Goal: Information Seeking & Learning: Learn about a topic

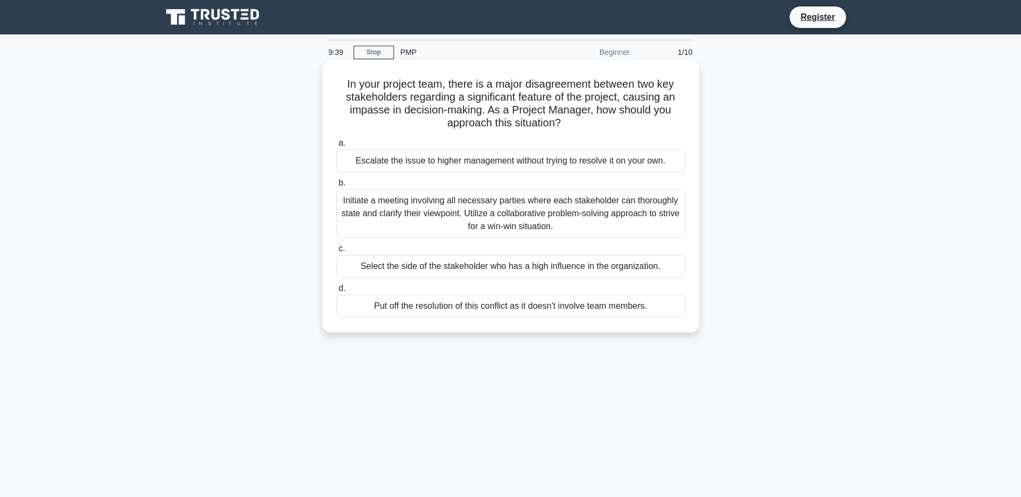
click at [510, 222] on div "Initiate a meeting involving all necessary parties where each stakeholder can t…" at bounding box center [510, 213] width 349 height 48
click at [421, 213] on div "Initiate a meeting involving all necessary parties where each stakeholder can t…" at bounding box center [510, 213] width 349 height 48
click at [336, 187] on input "b. Initiate a meeting involving all necessary parties where each stakeholder ca…" at bounding box center [336, 183] width 0 height 7
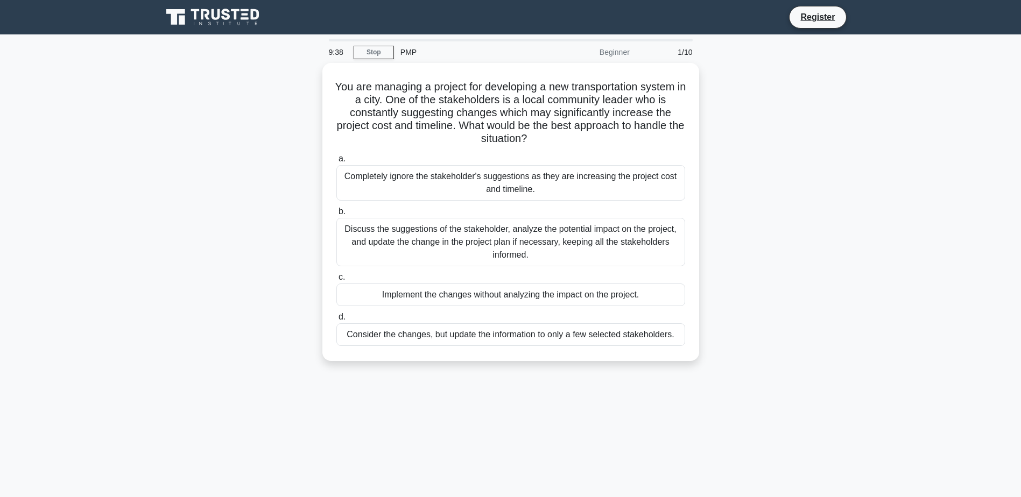
click at [414, 211] on label "b. Discuss the suggestions of the stakeholder, analyze the potential impact on …" at bounding box center [510, 235] width 349 height 61
click at [336, 211] on input "b. Discuss the suggestions of the stakeholder, analyze the potential impact on …" at bounding box center [336, 211] width 0 height 7
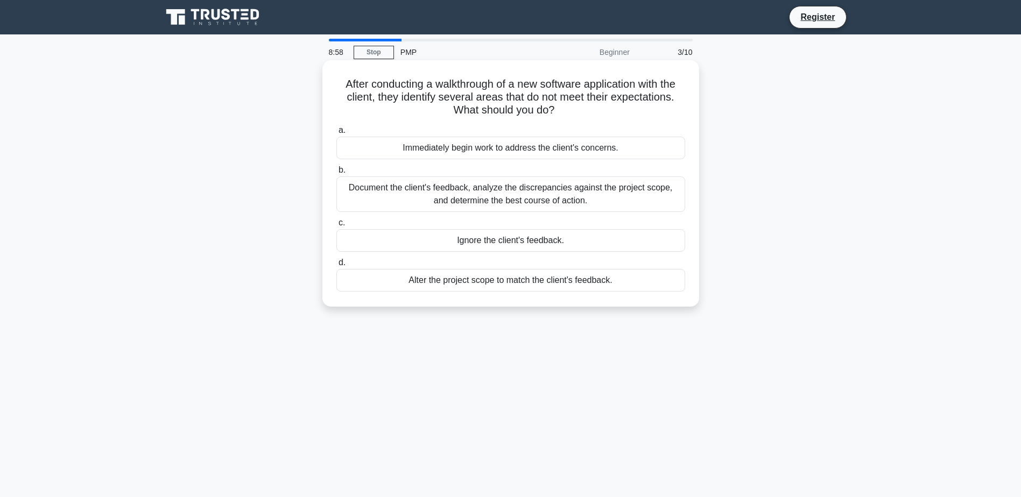
click at [501, 194] on div "Document the client's feedback, analyze the discrepancies against the project s…" at bounding box center [510, 195] width 349 height 36
click at [336, 174] on input "b. Document the client's feedback, analyze the discrepancies against the projec…" at bounding box center [336, 170] width 0 height 7
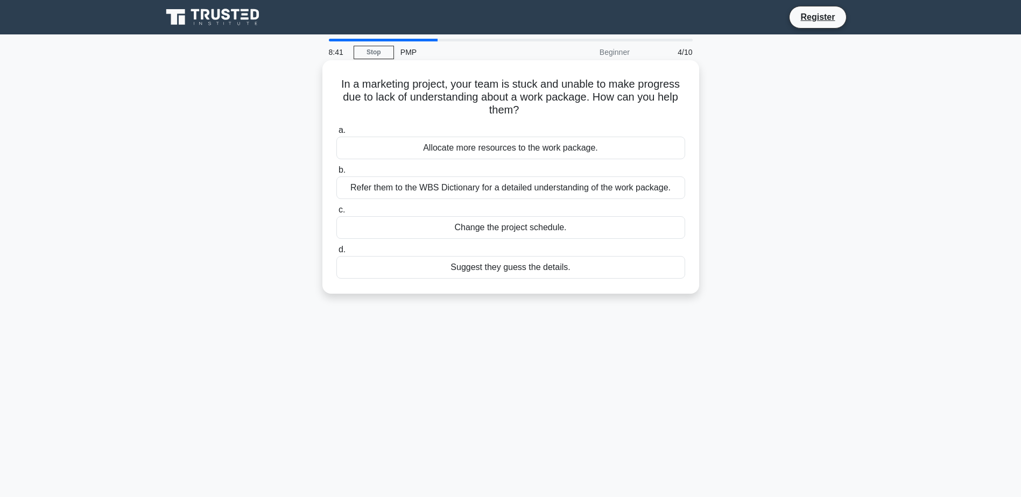
click at [540, 153] on div "Allocate more resources to the work package." at bounding box center [510, 148] width 349 height 23
click at [336, 134] on input "a. Allocate more resources to the work package." at bounding box center [336, 130] width 0 height 7
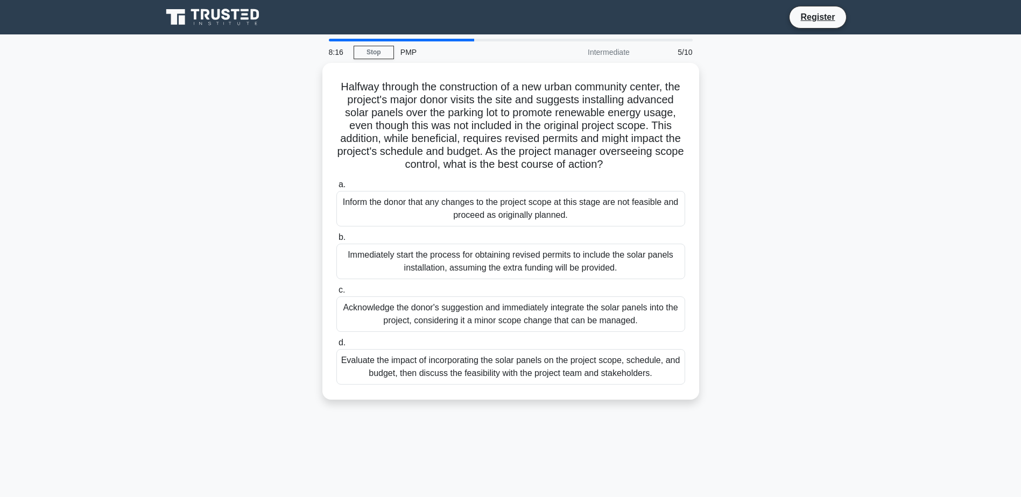
click at [412, 53] on div "PMP" at bounding box center [468, 52] width 148 height 22
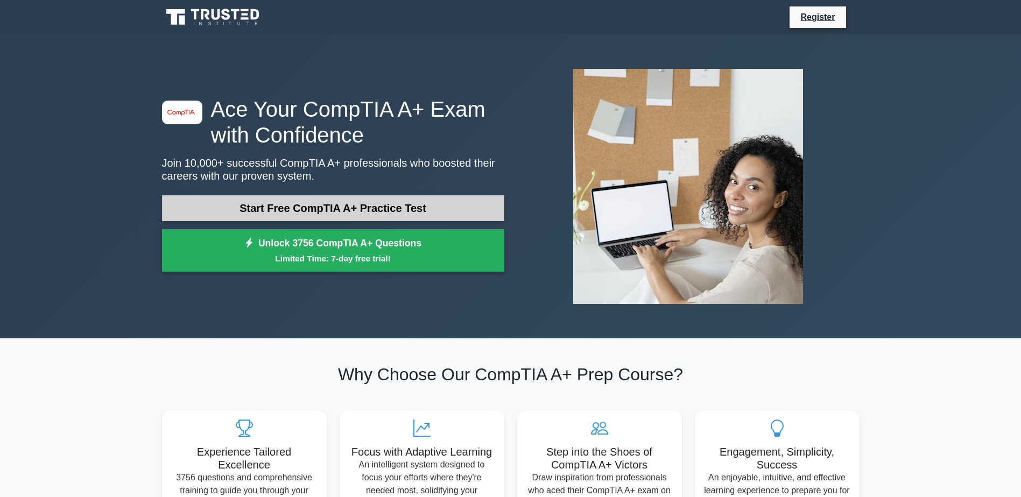
click at [373, 215] on link "Start Free CompTIA A+ Practice Test" at bounding box center [333, 208] width 342 height 26
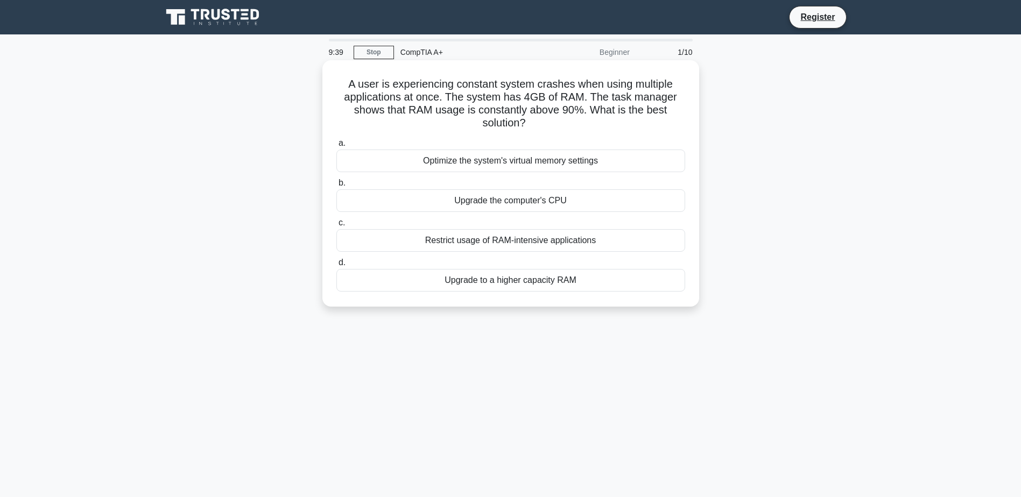
click at [528, 280] on div "Upgrade to a higher capacity RAM" at bounding box center [510, 280] width 349 height 23
click at [336, 266] on input "d. Upgrade to a higher capacity RAM" at bounding box center [336, 262] width 0 height 7
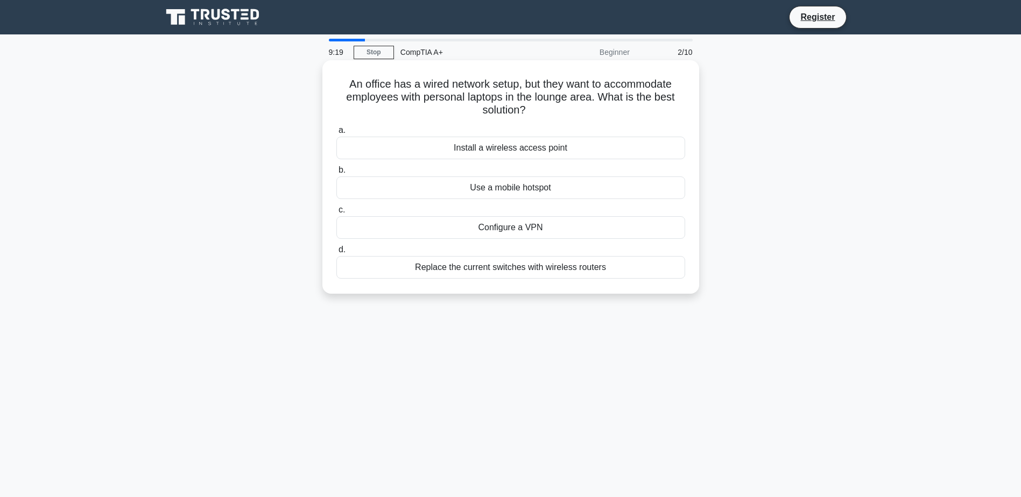
click at [539, 153] on div "Install a wireless access point" at bounding box center [510, 148] width 349 height 23
click at [336, 134] on input "a. Install a wireless access point" at bounding box center [336, 130] width 0 height 7
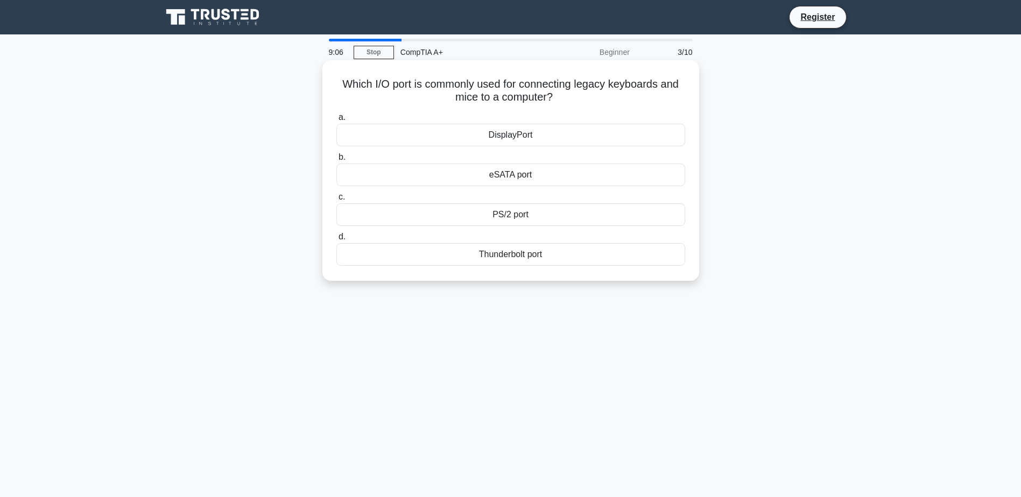
click at [502, 215] on div "PS/2 port" at bounding box center [510, 214] width 349 height 23
click at [336, 201] on input "c. PS/2 port" at bounding box center [336, 197] width 0 height 7
click at [509, 265] on div "Adaptive brightness" at bounding box center [510, 254] width 349 height 23
click at [336, 241] on input "d. Adaptive brightness" at bounding box center [336, 237] width 0 height 7
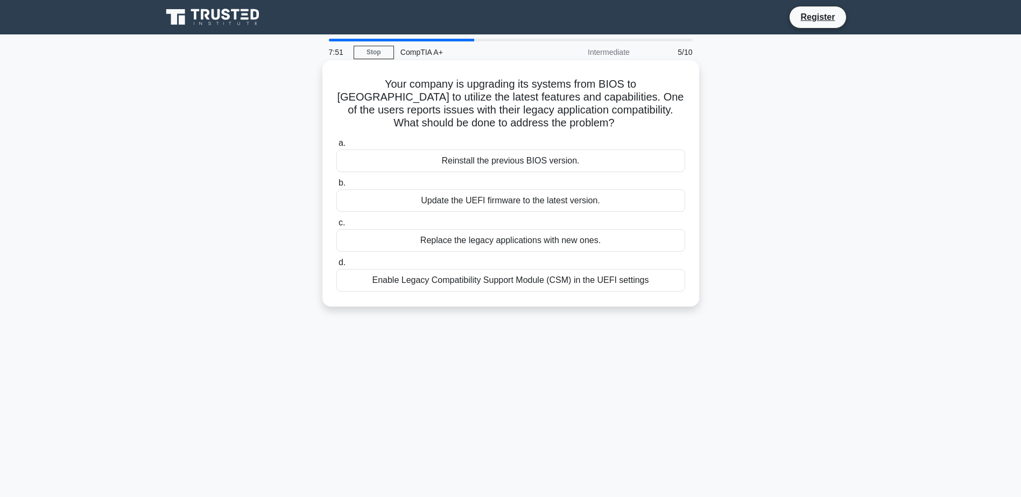
click at [579, 198] on div "Update the UEFI firmware to the latest version." at bounding box center [510, 200] width 349 height 23
click at [336, 187] on input "b. Update the UEFI firmware to the latest version." at bounding box center [336, 183] width 0 height 7
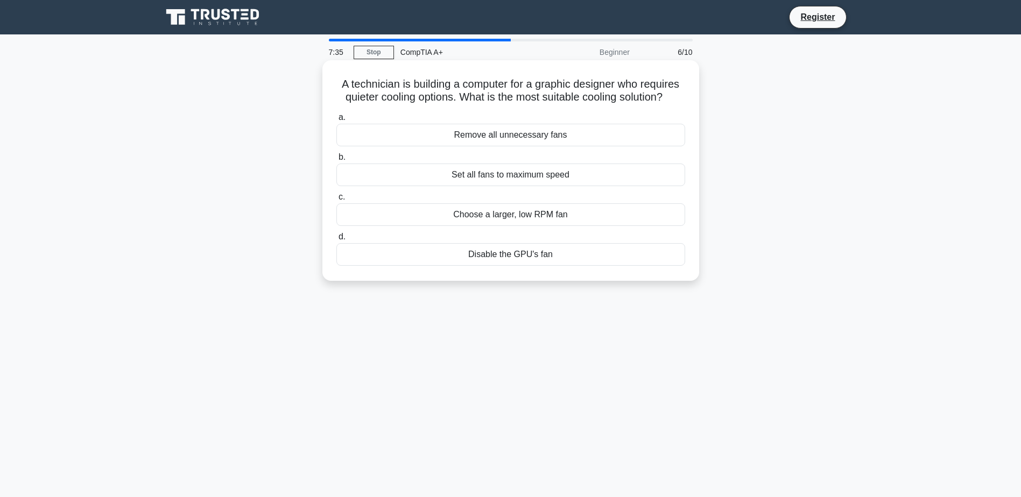
click at [540, 215] on div "Choose a larger, low RPM fan" at bounding box center [510, 214] width 349 height 23
click at [336, 201] on input "c. Choose a larger, low RPM fan" at bounding box center [336, 197] width 0 height 7
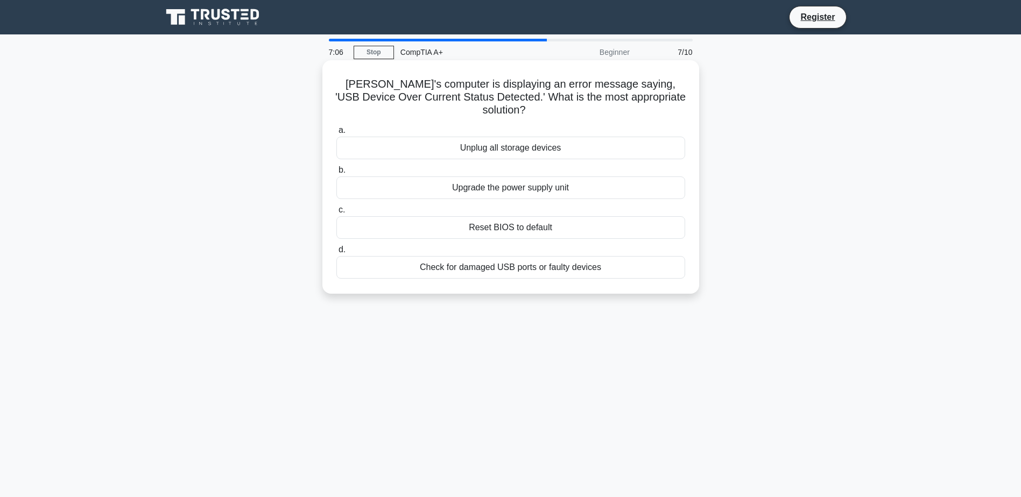
click at [529, 137] on div "Unplug all storage devices" at bounding box center [510, 148] width 349 height 23
click at [336, 132] on input "a. Unplug all storage devices" at bounding box center [336, 130] width 0 height 7
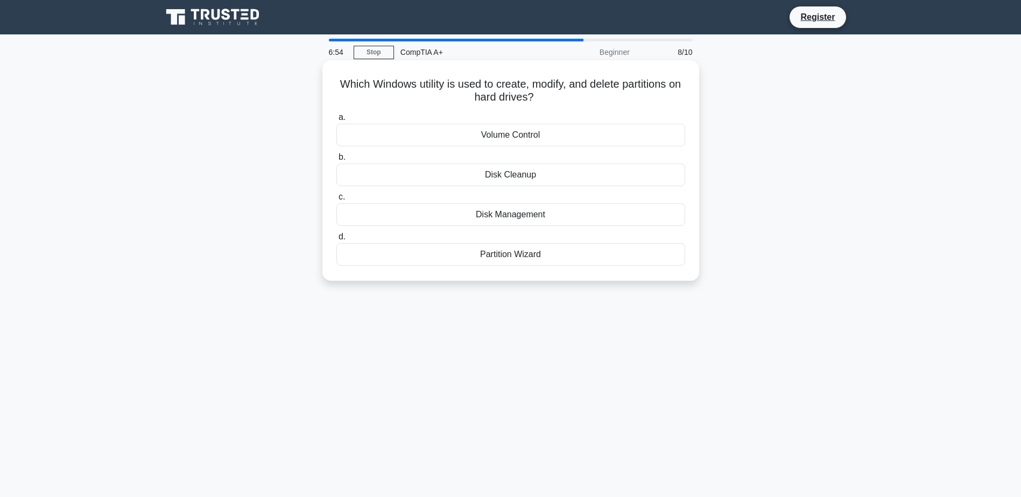
click at [514, 216] on div "Disk Management" at bounding box center [510, 214] width 349 height 23
click at [336, 201] on input "c. Disk Management" at bounding box center [336, 197] width 0 height 7
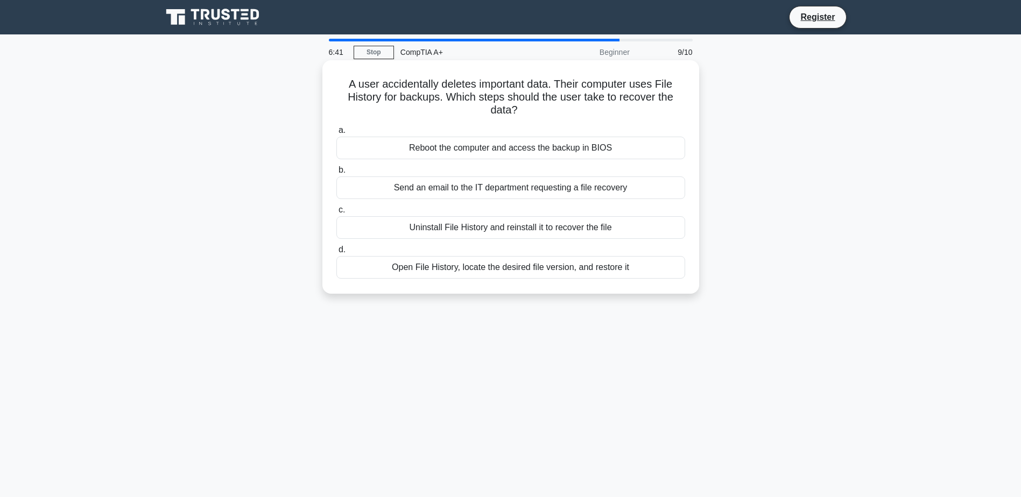
click at [517, 272] on div "Open File History, locate the desired file version, and restore it" at bounding box center [510, 267] width 349 height 23
click at [336, 253] on input "d. Open File History, locate the desired file version, and restore it" at bounding box center [336, 249] width 0 height 7
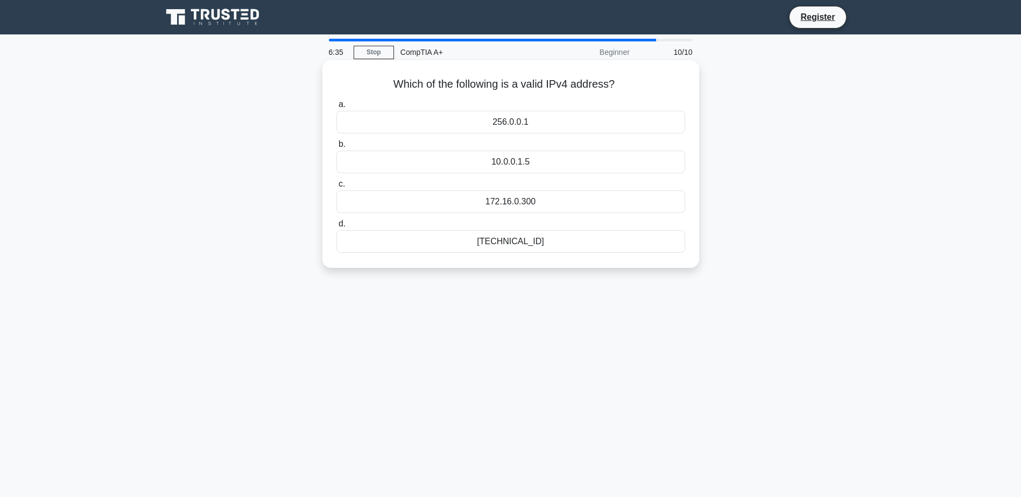
click at [506, 243] on div "192.168.0.1" at bounding box center [510, 241] width 349 height 23
click at [336, 228] on input "d. 192.168.0.1" at bounding box center [336, 224] width 0 height 7
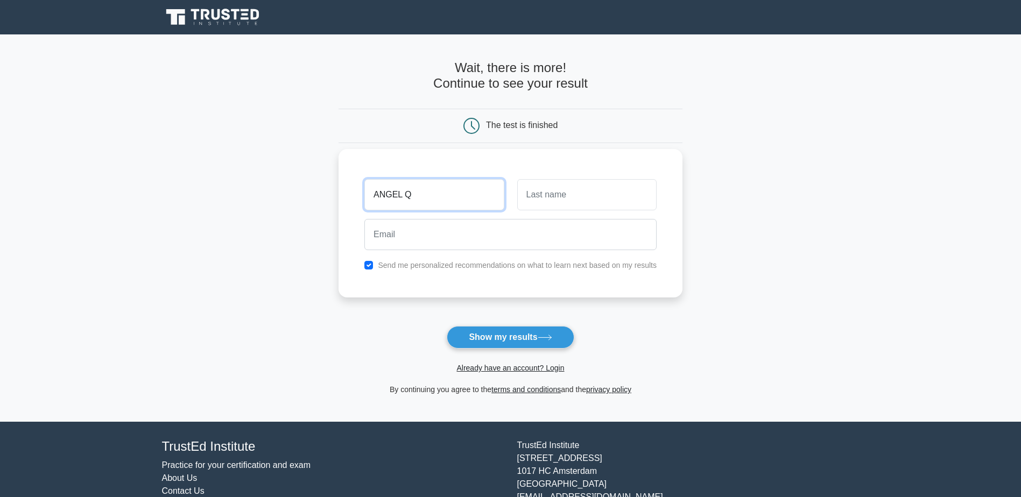
click at [454, 188] on input "ANGEL Q" at bounding box center [433, 194] width 139 height 31
click at [453, 188] on input "ANGEL Q" at bounding box center [433, 194] width 139 height 31
type input "ANGEL"
drag, startPoint x: 523, startPoint y: 200, endPoint x: 529, endPoint y: 199, distance: 6.5
click at [525, 199] on input "text" at bounding box center [586, 194] width 139 height 31
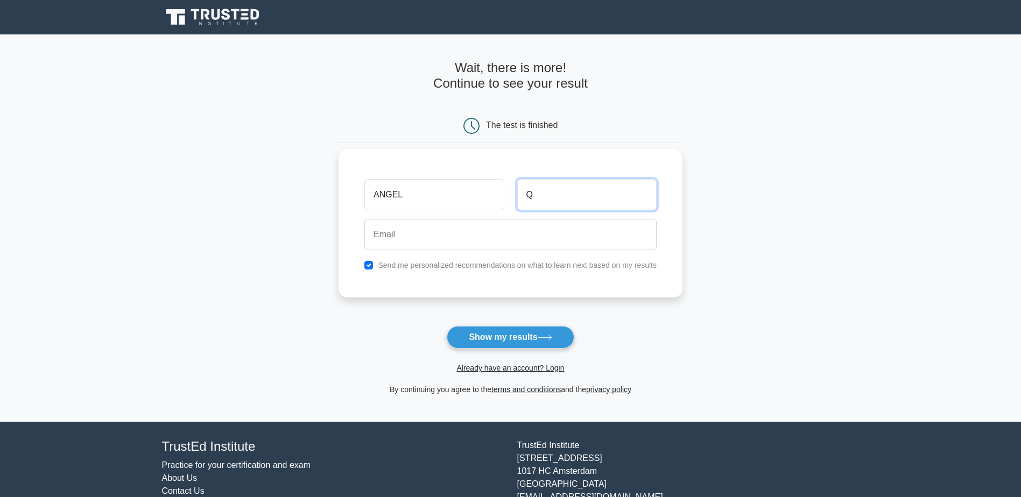
type input "Quiles"
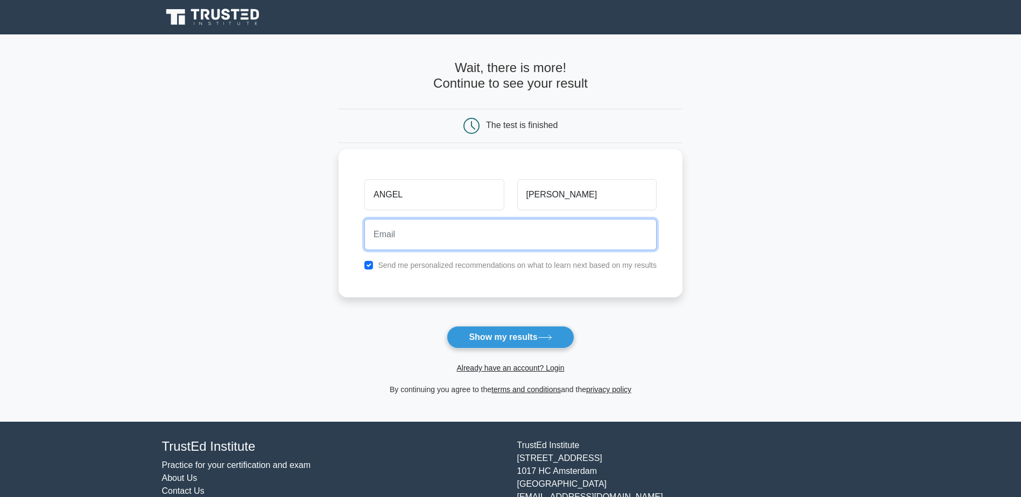
click at [478, 227] on input "email" at bounding box center [510, 234] width 292 height 31
type input "angelillopr24@gmail.com"
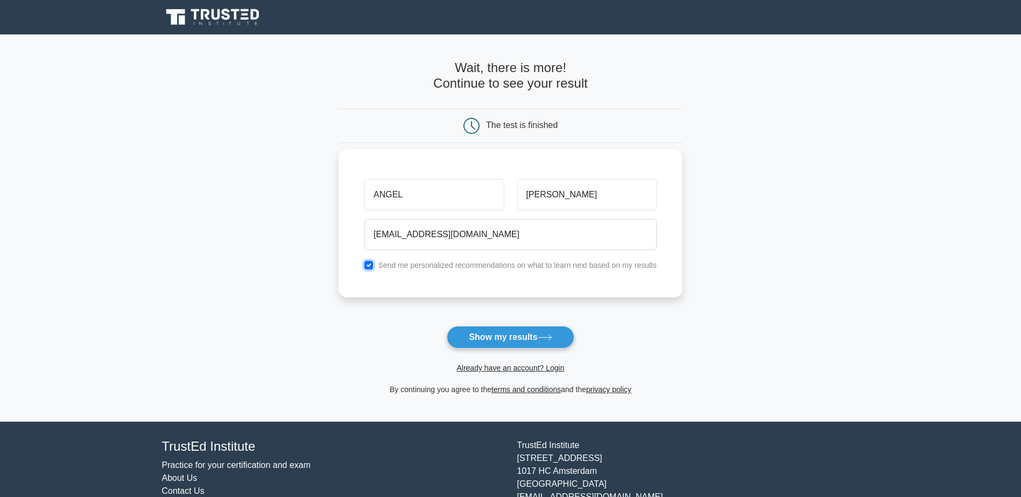
click at [368, 265] on input "checkbox" at bounding box center [368, 265] width 9 height 9
checkbox input "false"
click at [530, 342] on button "Show my results" at bounding box center [510, 337] width 127 height 23
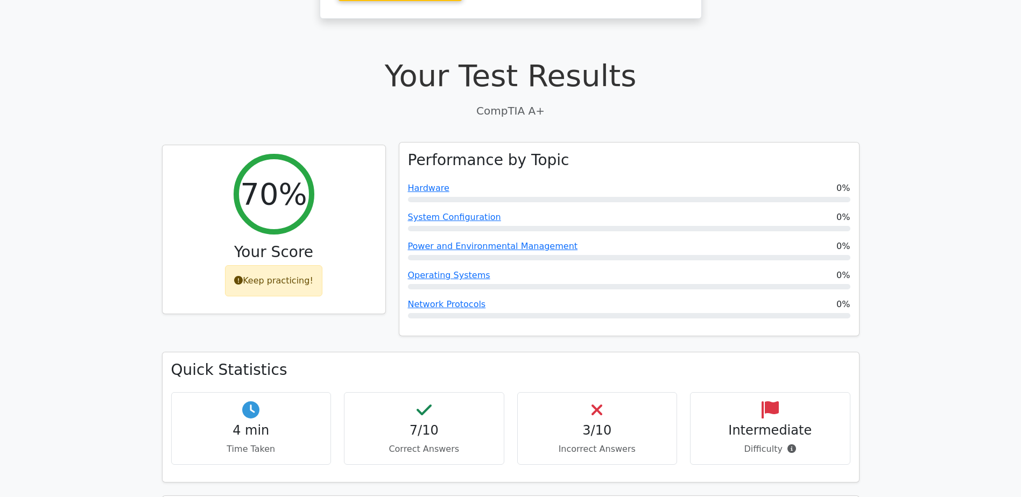
scroll to position [323, 0]
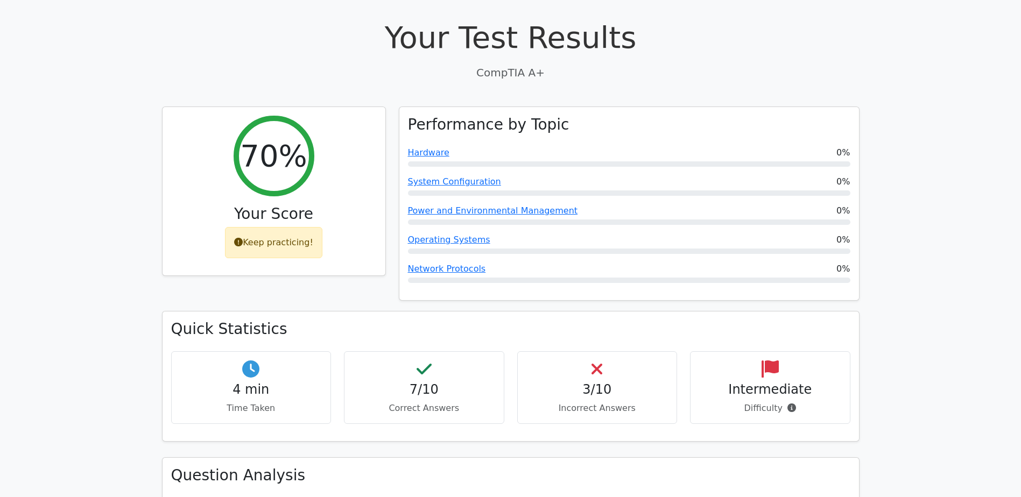
click at [605, 402] on p "Incorrect Answers" at bounding box center [597, 408] width 142 height 13
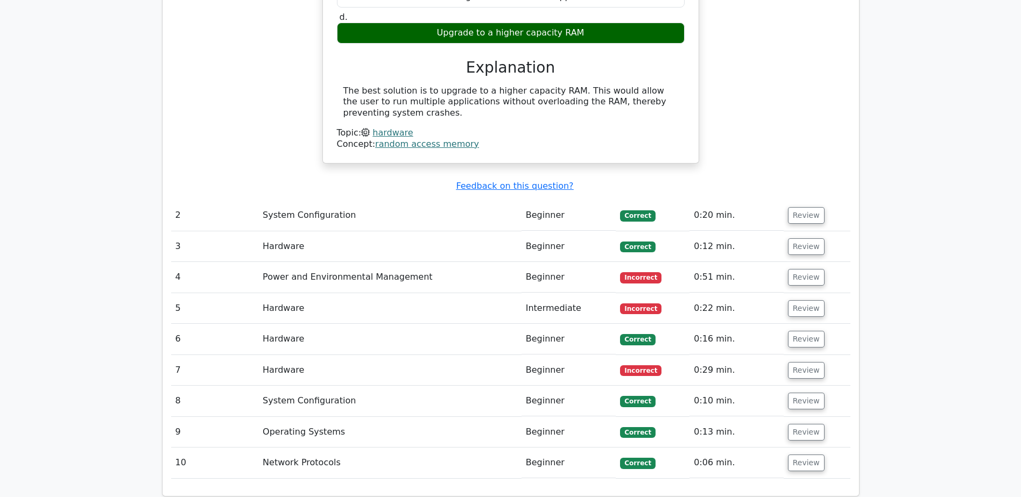
scroll to position [1076, 0]
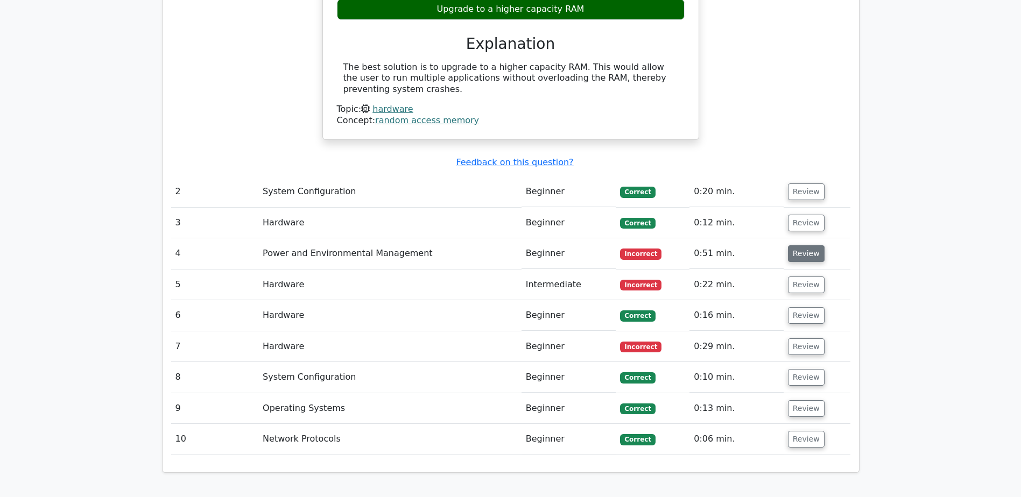
click at [803, 245] on button "Review" at bounding box center [806, 253] width 37 height 17
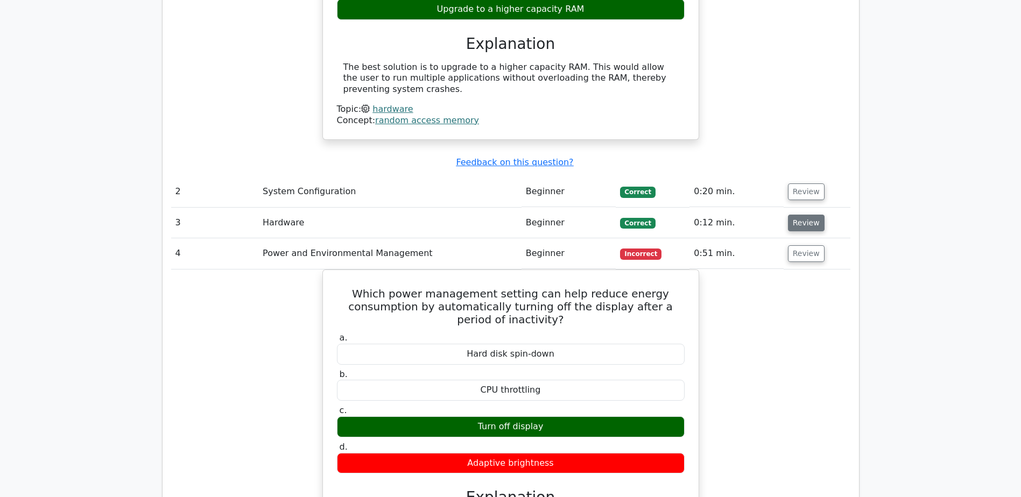
click at [793, 215] on button "Review" at bounding box center [806, 223] width 37 height 17
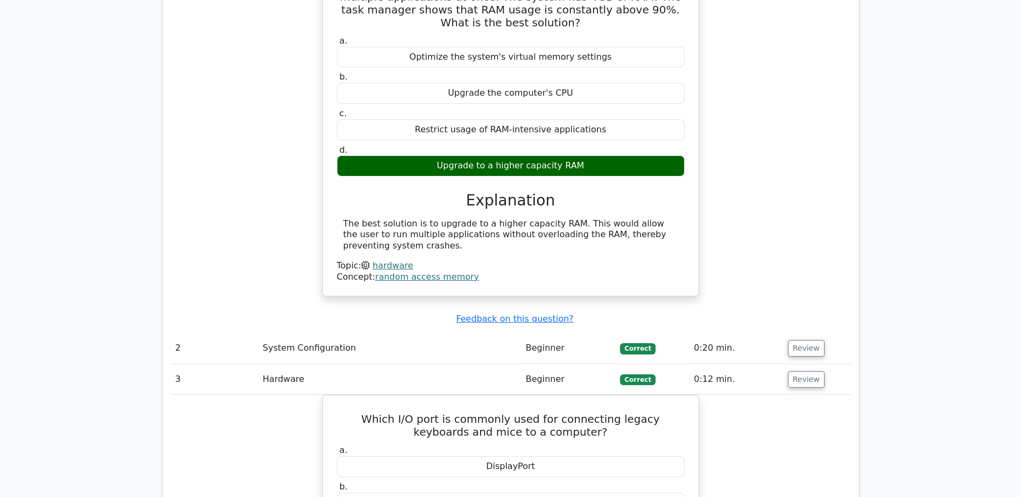
scroll to position [616, 0]
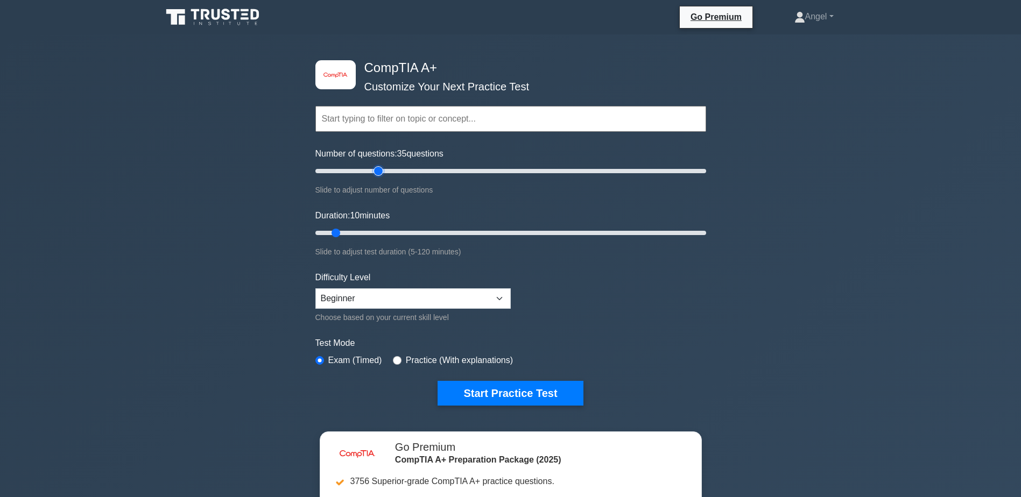
drag, startPoint x: 330, startPoint y: 171, endPoint x: 378, endPoint y: 172, distance: 47.4
type input "35"
click at [378, 172] on input "Number of questions: 35 questions" at bounding box center [510, 171] width 391 height 13
drag, startPoint x: 330, startPoint y: 230, endPoint x: 378, endPoint y: 231, distance: 48.4
click at [378, 231] on input "Duration: 25 minutes" at bounding box center [510, 233] width 391 height 13
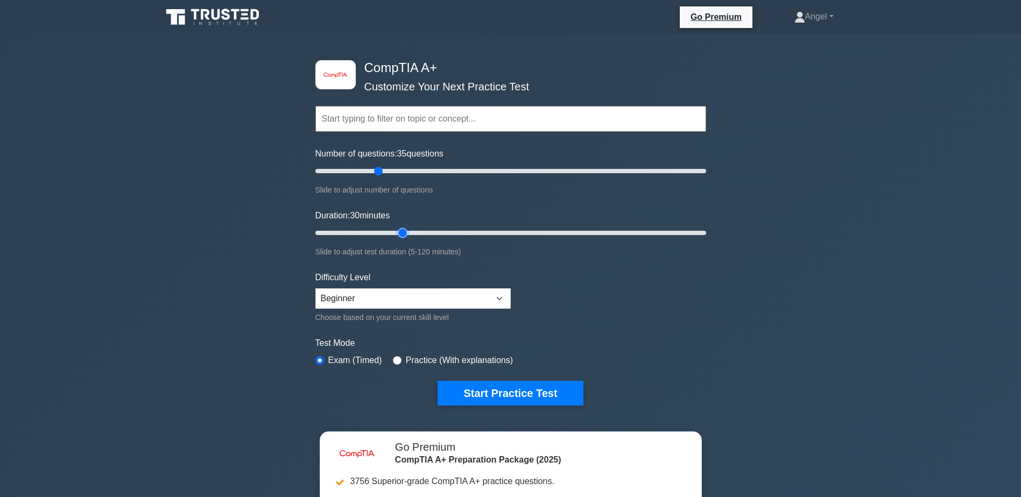
drag, startPoint x: 387, startPoint y: 232, endPoint x: 409, endPoint y: 231, distance: 22.1
type input "30"
click at [409, 231] on input "Duration: 30 minutes" at bounding box center [510, 233] width 391 height 13
click at [483, 295] on select "Beginner Intermediate Expert" at bounding box center [412, 298] width 195 height 20
select select "intermediate"
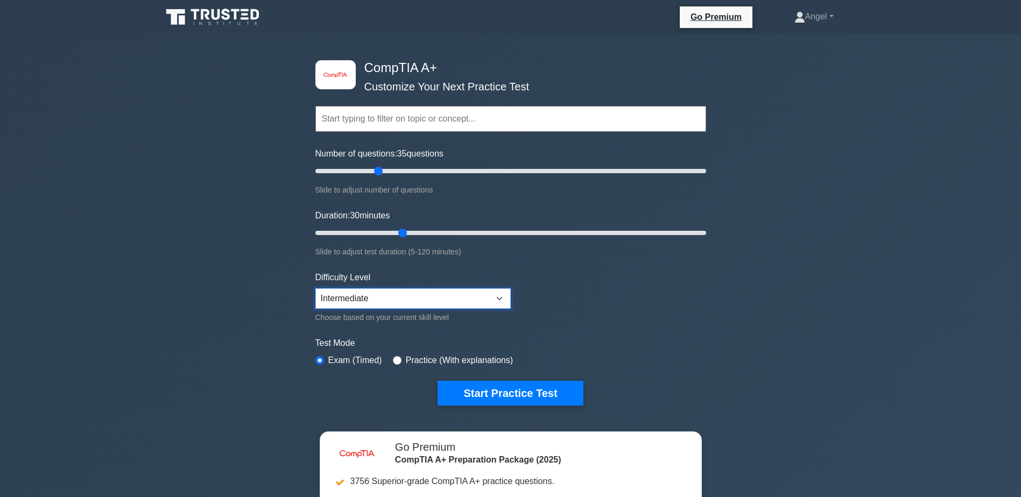
click at [315, 288] on select "Beginner Intermediate Expert" at bounding box center [412, 298] width 195 height 20
click at [397, 359] on input "radio" at bounding box center [397, 360] width 9 height 9
radio input "true"
click at [322, 360] on input "radio" at bounding box center [319, 360] width 9 height 9
radio input "true"
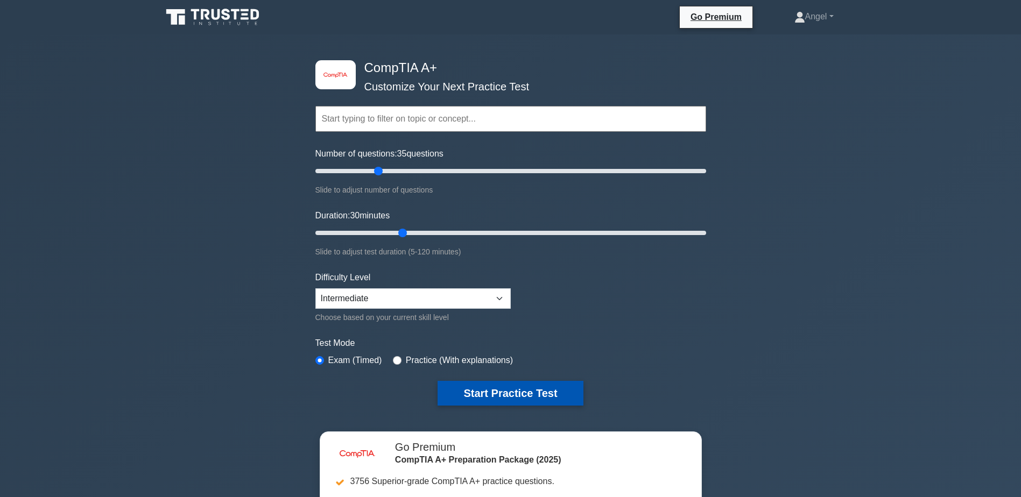
click at [547, 396] on button "Start Practice Test" at bounding box center [510, 393] width 145 height 25
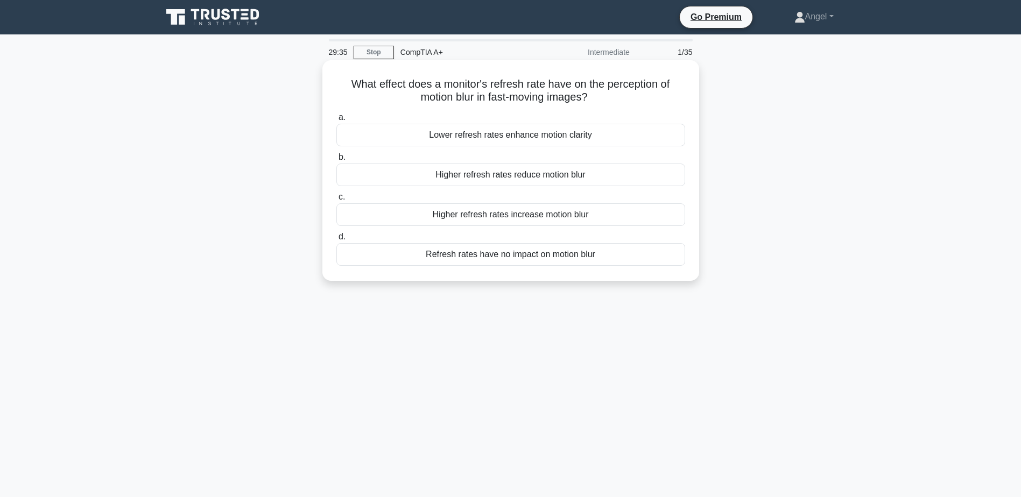
click at [525, 177] on div "Higher refresh rates reduce motion blur" at bounding box center [510, 175] width 349 height 23
click at [336, 161] on input "b. Higher refresh rates reduce motion blur" at bounding box center [336, 157] width 0 height 7
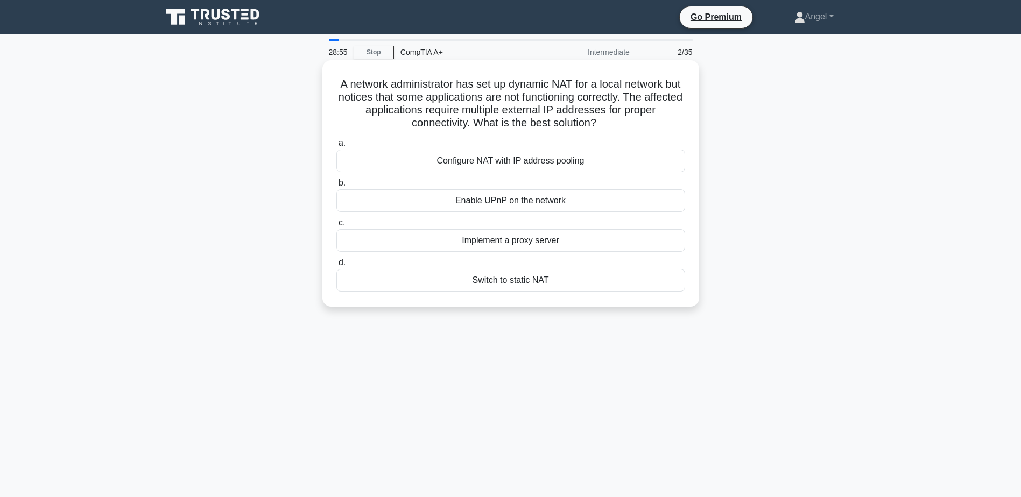
click at [517, 160] on div "Configure NAT with IP address pooling" at bounding box center [510, 161] width 349 height 23
click at [336, 147] on input "a. Configure NAT with IP address pooling" at bounding box center [336, 143] width 0 height 7
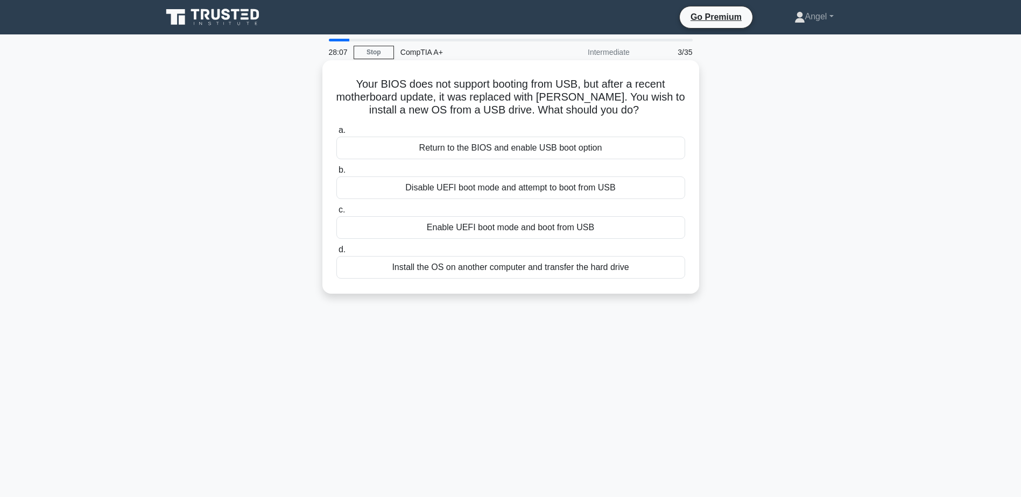
click at [524, 231] on div "Enable UEFI boot mode and boot from USB" at bounding box center [510, 227] width 349 height 23
click at [336, 214] on input "c. Enable UEFI boot mode and boot from USB" at bounding box center [336, 210] width 0 height 7
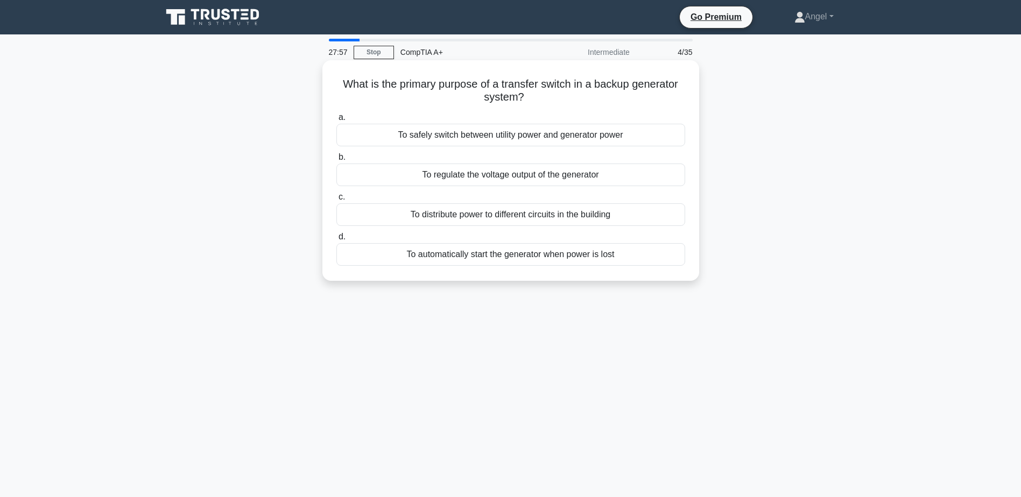
click at [489, 136] on div "To safely switch between utility power and generator power" at bounding box center [510, 135] width 349 height 23
click at [336, 121] on input "a. To safely switch between utility power and generator power" at bounding box center [336, 117] width 0 height 7
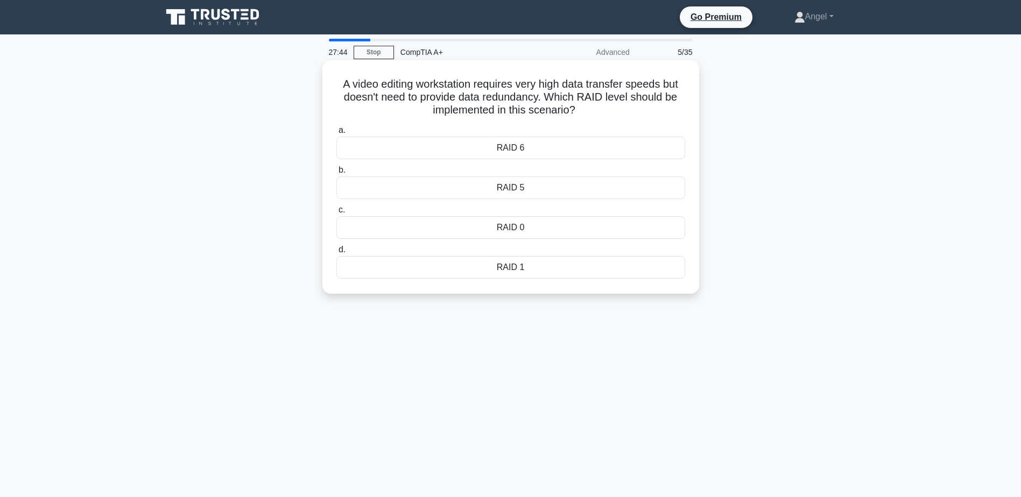
click at [525, 230] on div "RAID 0" at bounding box center [510, 227] width 349 height 23
click at [336, 214] on input "c. RAID 0" at bounding box center [336, 210] width 0 height 7
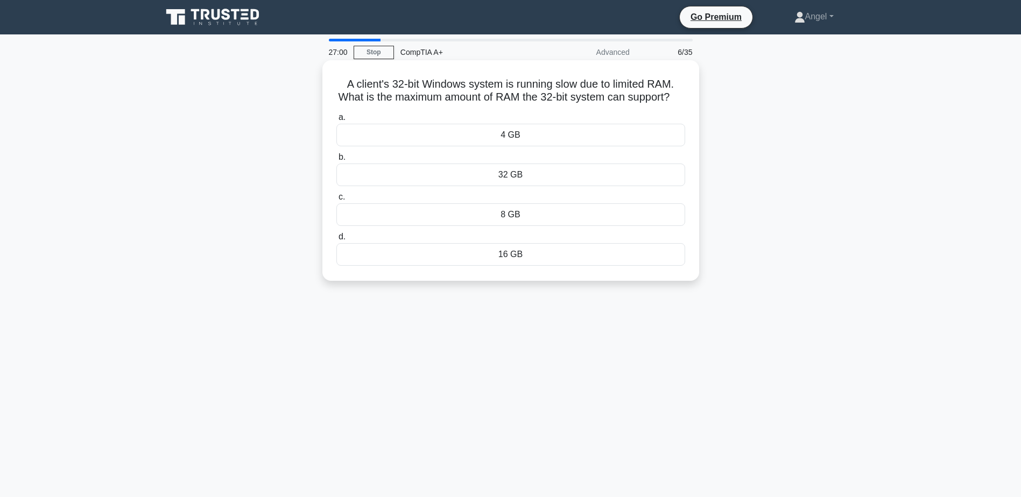
click at [410, 146] on div "4 GB" at bounding box center [510, 135] width 349 height 23
click at [336, 121] on input "a. 4 GB" at bounding box center [336, 117] width 0 height 7
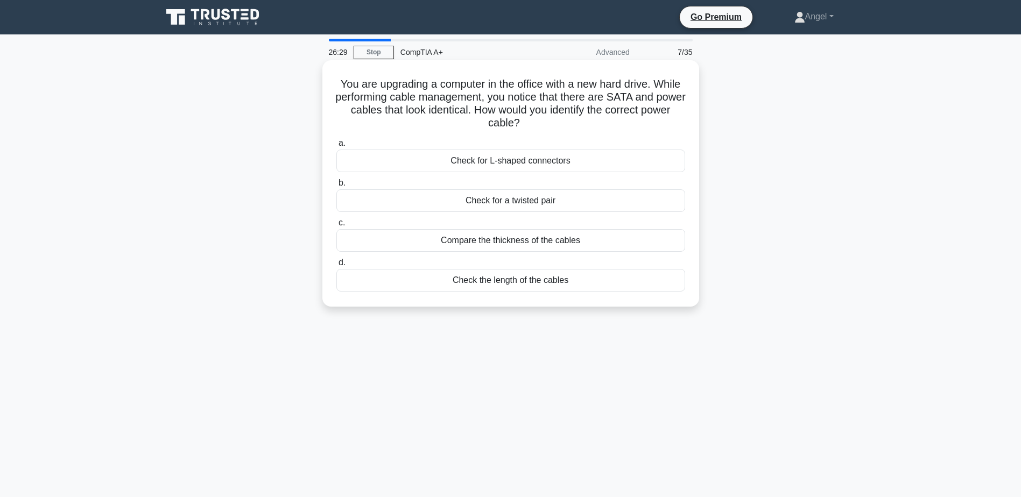
click at [516, 158] on div "Check for L-shaped connectors" at bounding box center [510, 161] width 349 height 23
click at [336, 147] on input "a. Check for L-shaped connectors" at bounding box center [336, 143] width 0 height 7
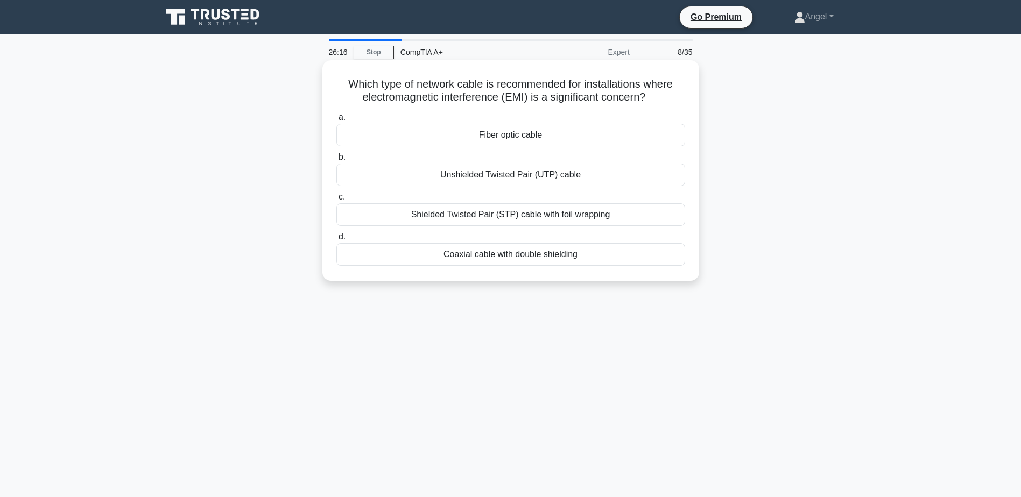
click at [487, 216] on div "Shielded Twisted Pair (STP) cable with foil wrapping" at bounding box center [510, 214] width 349 height 23
click at [336, 201] on input "c. Shielded Twisted Pair (STP) cable with foil wrapping" at bounding box center [336, 197] width 0 height 7
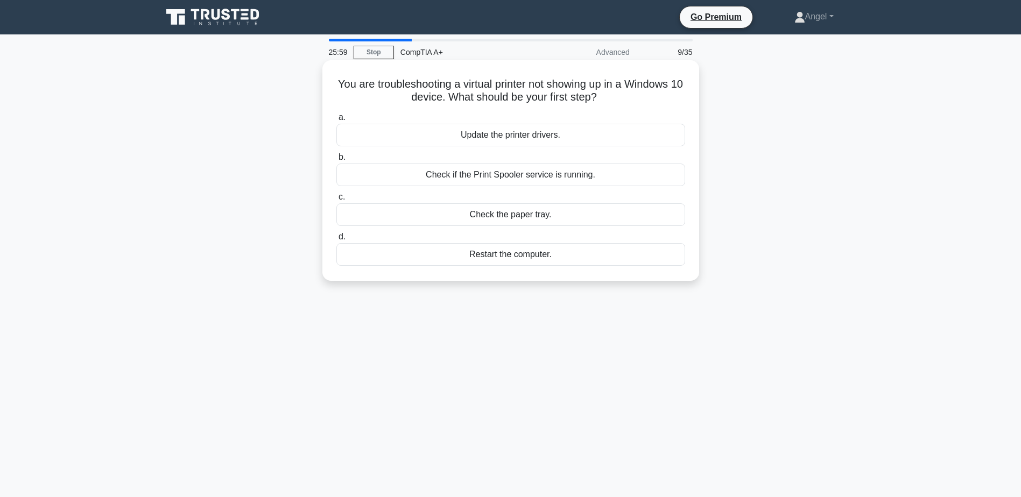
click at [522, 136] on div "Update the printer drivers." at bounding box center [510, 135] width 349 height 23
click at [336, 121] on input "a. Update the printer drivers." at bounding box center [336, 117] width 0 height 7
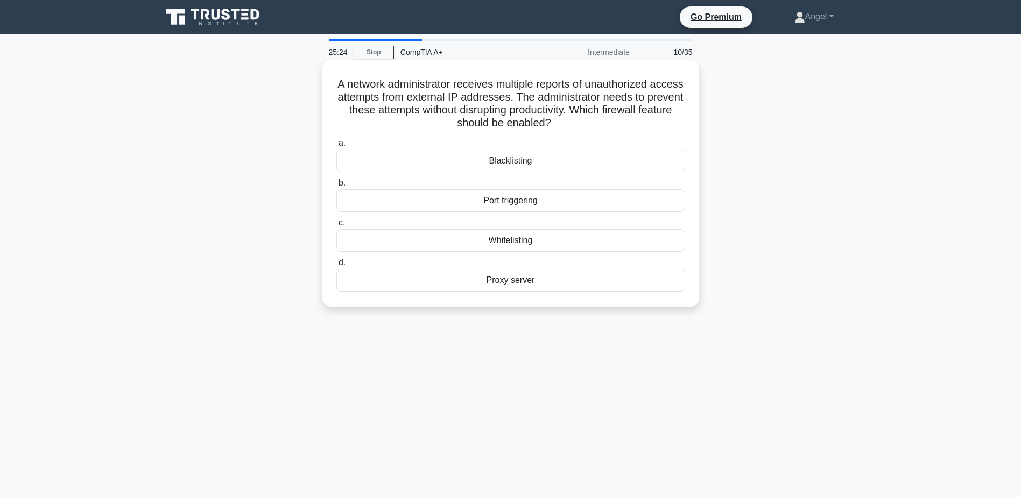
click at [544, 195] on div "Port triggering" at bounding box center [510, 200] width 349 height 23
click at [336, 187] on input "b. Port triggering" at bounding box center [336, 183] width 0 height 7
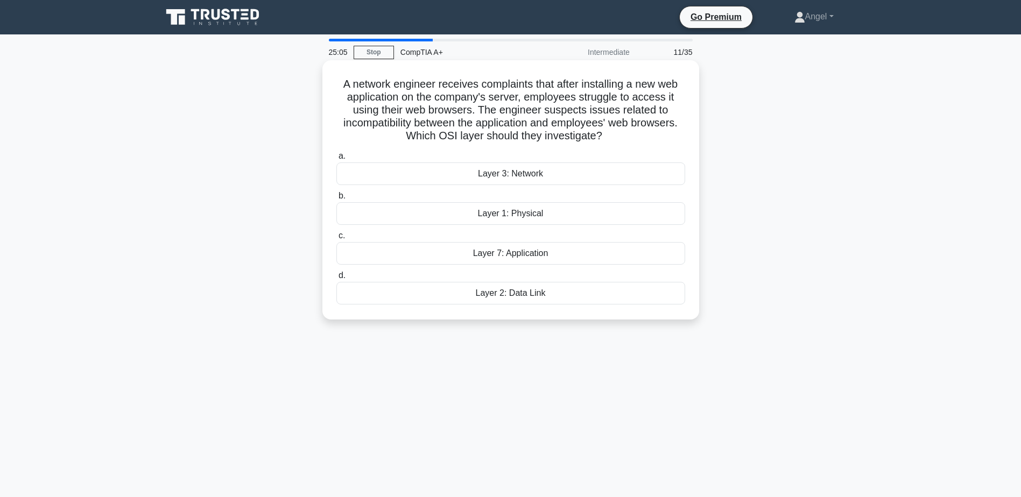
click at [546, 177] on div "Layer 3: Network" at bounding box center [510, 174] width 349 height 23
click at [336, 160] on input "a. Layer 3: Network" at bounding box center [336, 156] width 0 height 7
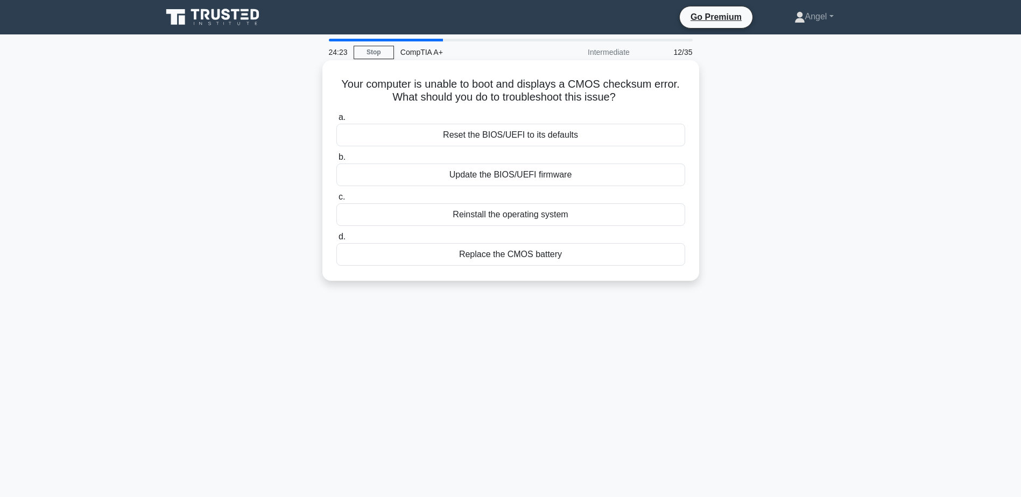
click at [505, 170] on div "Update the BIOS/UEFI firmware" at bounding box center [510, 175] width 349 height 23
click at [336, 161] on input "b. Update the BIOS/UEFI firmware" at bounding box center [336, 157] width 0 height 7
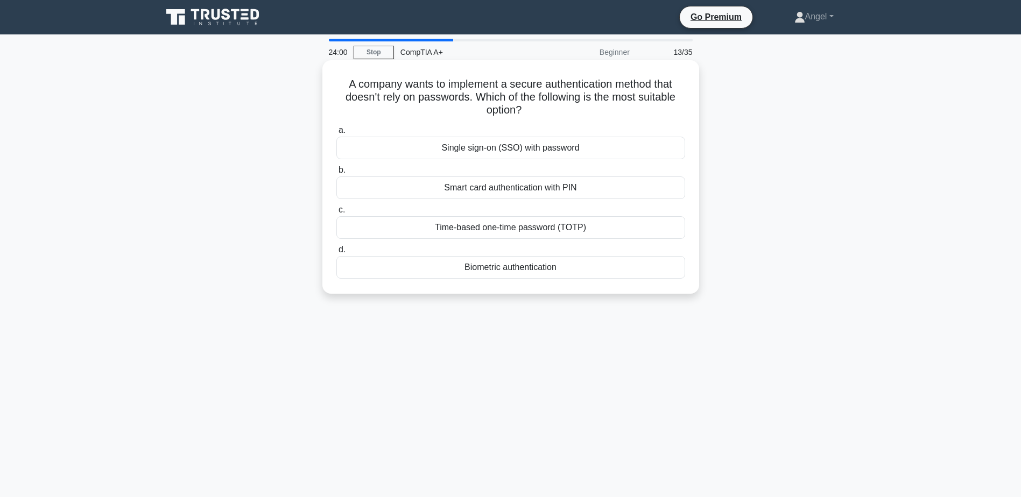
click at [537, 270] on div "Biometric authentication" at bounding box center [510, 267] width 349 height 23
click at [336, 253] on input "d. Biometric authentication" at bounding box center [336, 249] width 0 height 7
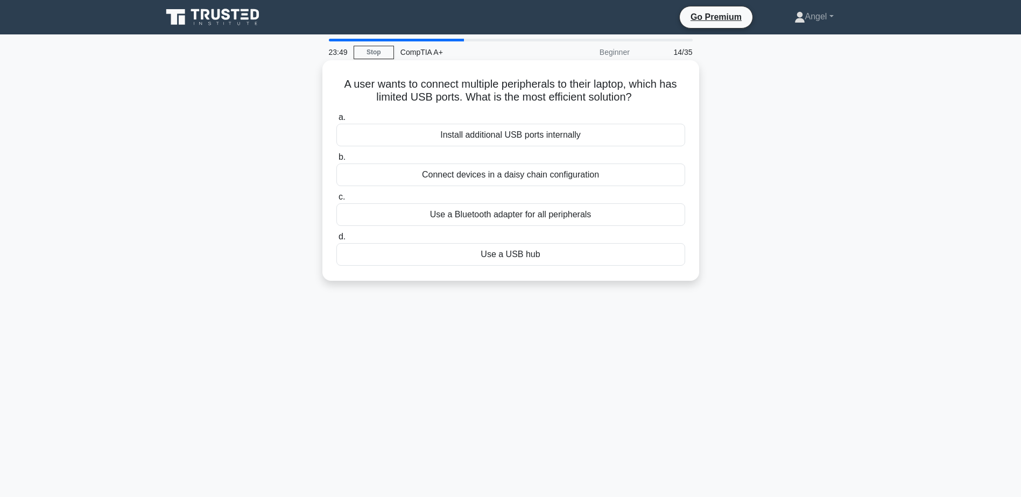
click at [527, 258] on div "Use a USB hub" at bounding box center [510, 254] width 349 height 23
click at [336, 241] on input "d. Use a USB hub" at bounding box center [336, 237] width 0 height 7
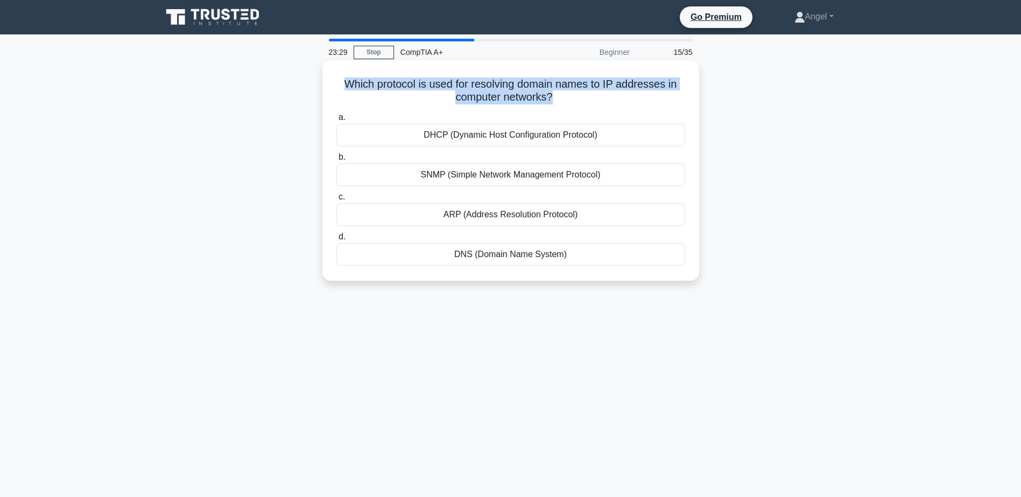
drag, startPoint x: 552, startPoint y: 97, endPoint x: 340, endPoint y: 78, distance: 212.4
click at [340, 78] on h5 "Which protocol is used for resolving domain names to IP addresses in computer n…" at bounding box center [510, 91] width 351 height 27
copy h5 "Which protocol is used for resolving domain names to IP addresses in computer n…"
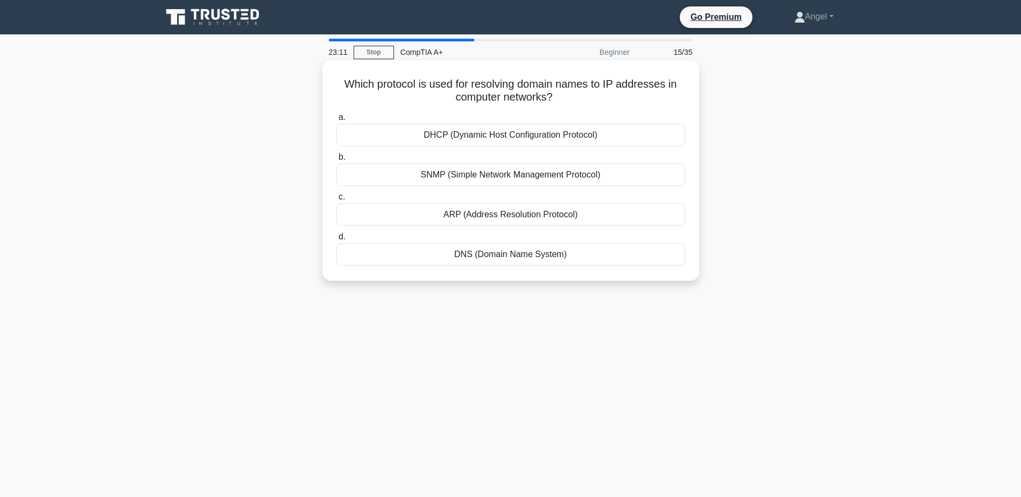
click at [517, 259] on div "DNS (Domain Name System)" at bounding box center [510, 254] width 349 height 23
click at [336, 241] on input "d. DNS (Domain Name System)" at bounding box center [336, 237] width 0 height 7
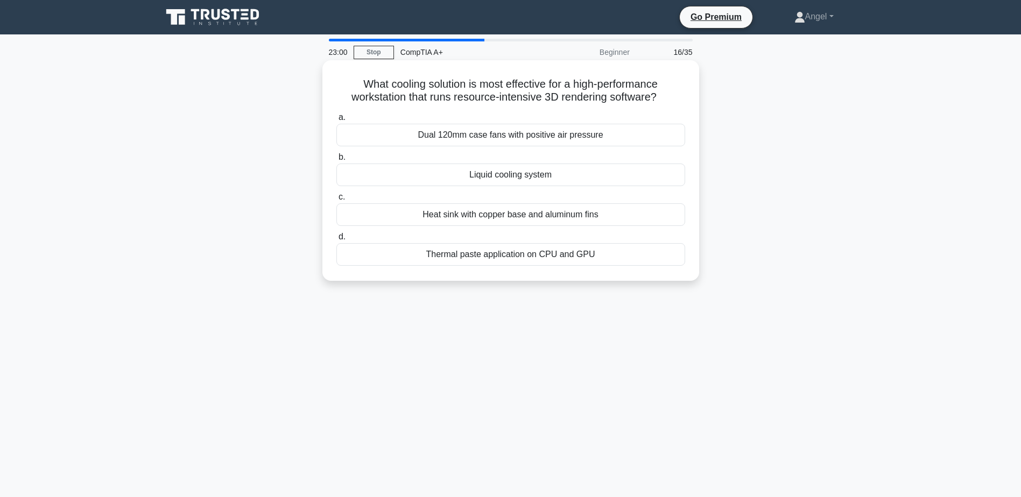
click at [520, 178] on div "Liquid cooling system" at bounding box center [510, 175] width 349 height 23
click at [336, 161] on input "b. Liquid cooling system" at bounding box center [336, 157] width 0 height 7
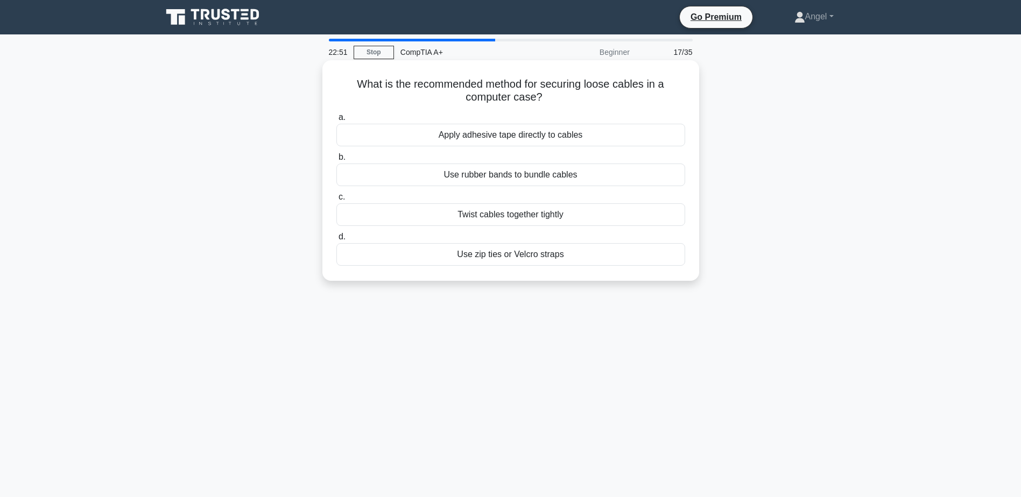
click at [521, 258] on div "Use zip ties or Velcro straps" at bounding box center [510, 254] width 349 height 23
click at [336, 241] on input "d. Use zip ties or Velcro straps" at bounding box center [336, 237] width 0 height 7
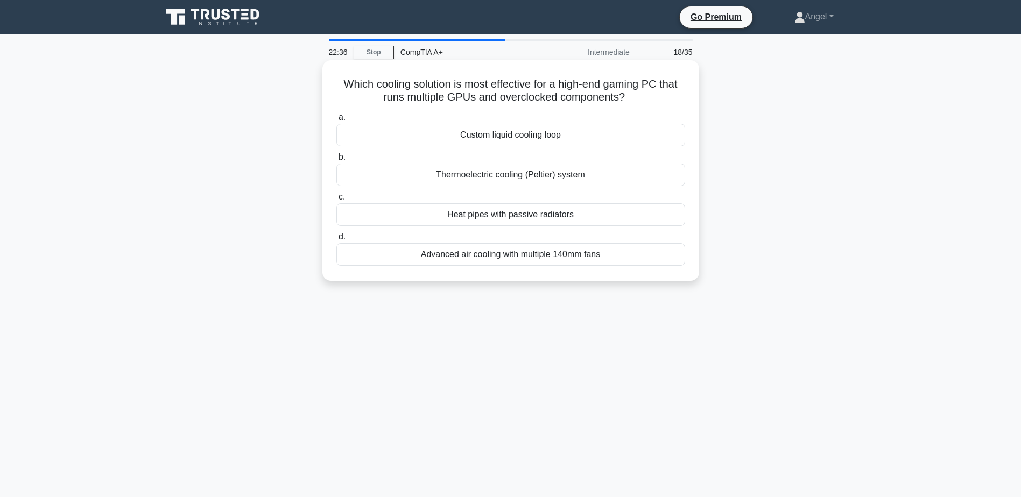
click at [551, 135] on div "Custom liquid cooling loop" at bounding box center [510, 135] width 349 height 23
click at [336, 121] on input "a. Custom liquid cooling loop" at bounding box center [336, 117] width 0 height 7
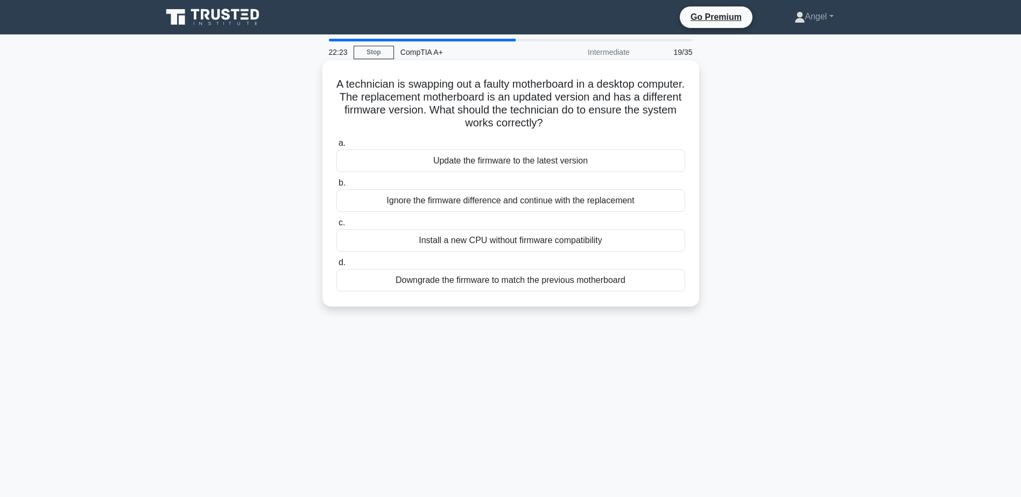
click at [491, 158] on div "Update the firmware to the latest version" at bounding box center [510, 161] width 349 height 23
click at [336, 147] on input "a. Update the firmware to the latest version" at bounding box center [336, 143] width 0 height 7
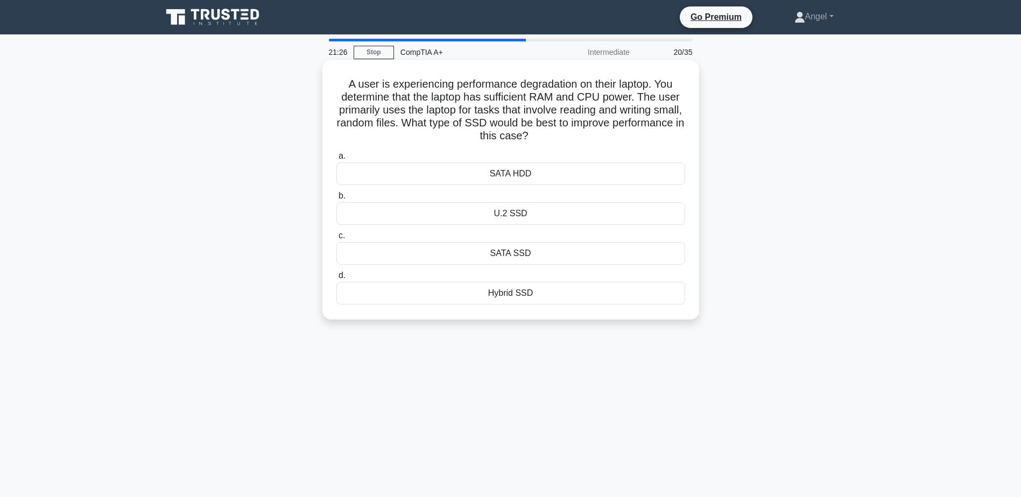
click at [523, 217] on div "U.2 SSD" at bounding box center [510, 213] width 349 height 23
click at [336, 200] on input "b. U.2 SSD" at bounding box center [336, 196] width 0 height 7
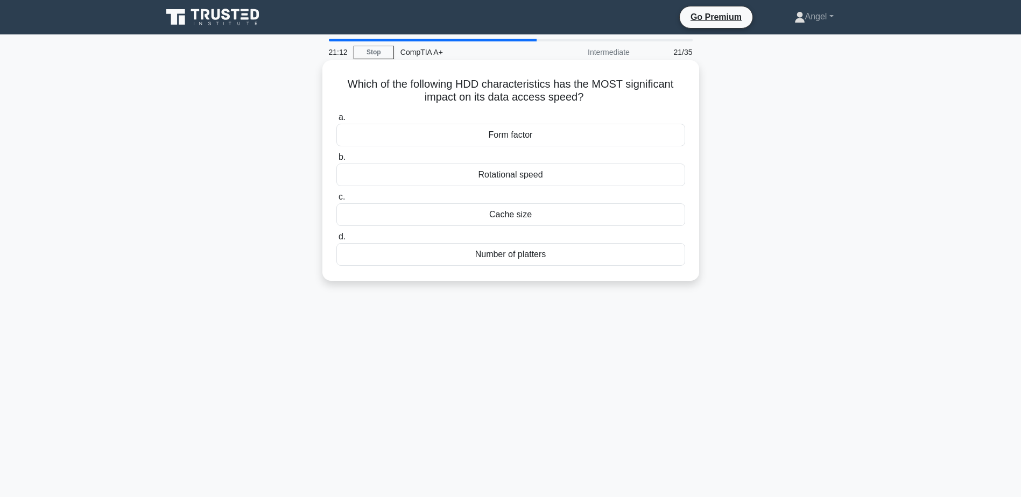
click at [525, 178] on div "Rotational speed" at bounding box center [510, 175] width 349 height 23
click at [336, 161] on input "b. Rotational speed" at bounding box center [336, 157] width 0 height 7
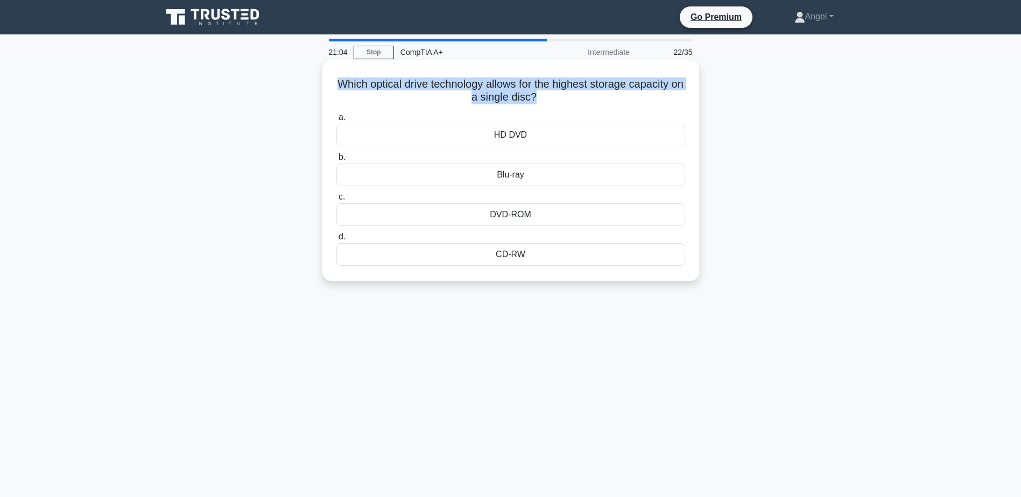
drag, startPoint x: 404, startPoint y: 99, endPoint x: 340, endPoint y: 70, distance: 69.8
click at [340, 70] on div "Which optical drive technology allows for the highest storage capacity on a sin…" at bounding box center [511, 171] width 368 height 212
drag, startPoint x: 340, startPoint y: 70, endPoint x: 436, endPoint y: 86, distance: 97.7
copy h5 "Which optical drive technology allows for the highest storage capacity on a sin…"
click at [503, 181] on div "Blu-ray" at bounding box center [510, 175] width 349 height 23
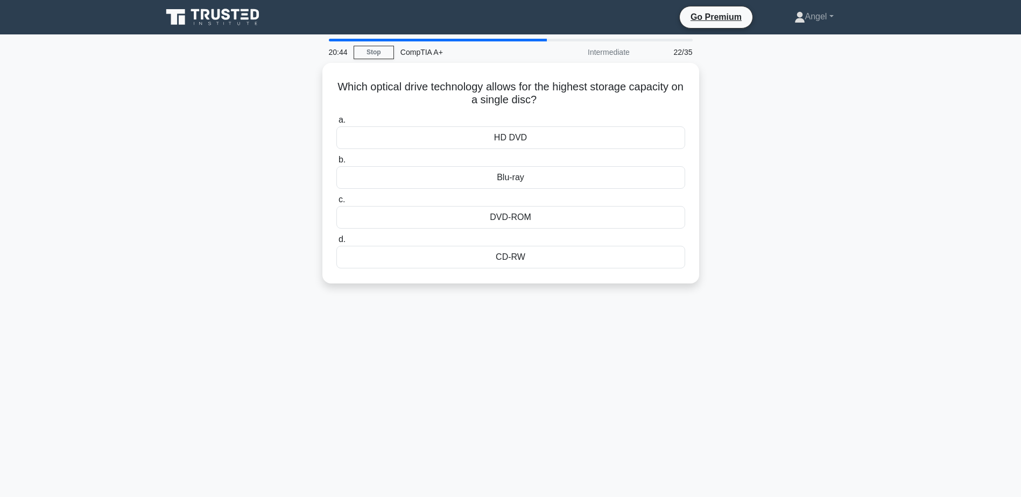
drag, startPoint x: 503, startPoint y: 181, endPoint x: 553, endPoint y: 377, distance: 202.1
click at [550, 386] on div "20:44 Stop CompTIA A+ Intermediate 22/35 Which optical drive technology allows …" at bounding box center [511, 308] width 710 height 538
click at [520, 175] on div "Blu-ray" at bounding box center [510, 175] width 349 height 23
click at [336, 161] on input "b. Blu-ray" at bounding box center [336, 157] width 0 height 7
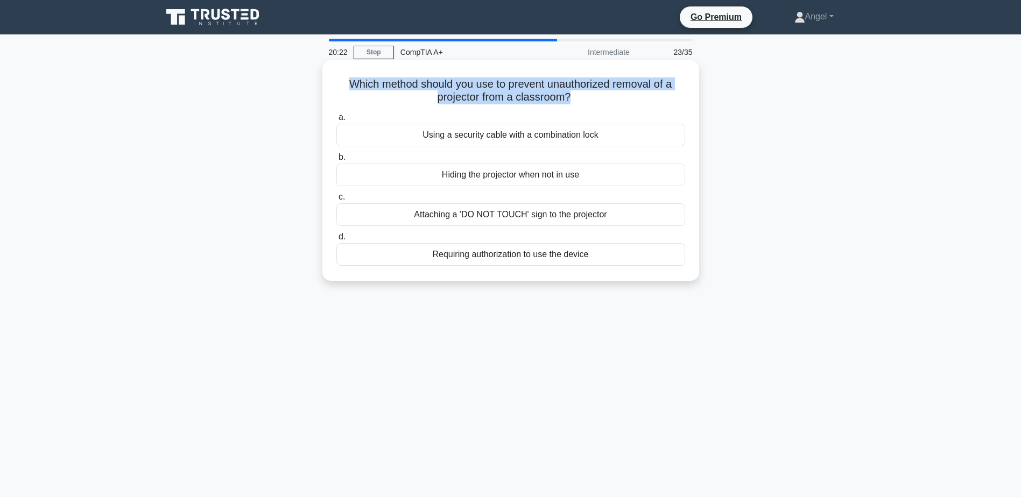
drag, startPoint x: 571, startPoint y: 97, endPoint x: 333, endPoint y: 80, distance: 238.5
click at [333, 80] on div "Which method should you use to prevent unauthorized removal of a projector from…" at bounding box center [511, 171] width 368 height 212
copy h5 "Which method should you use to prevent unauthorized removal of a projector from…"
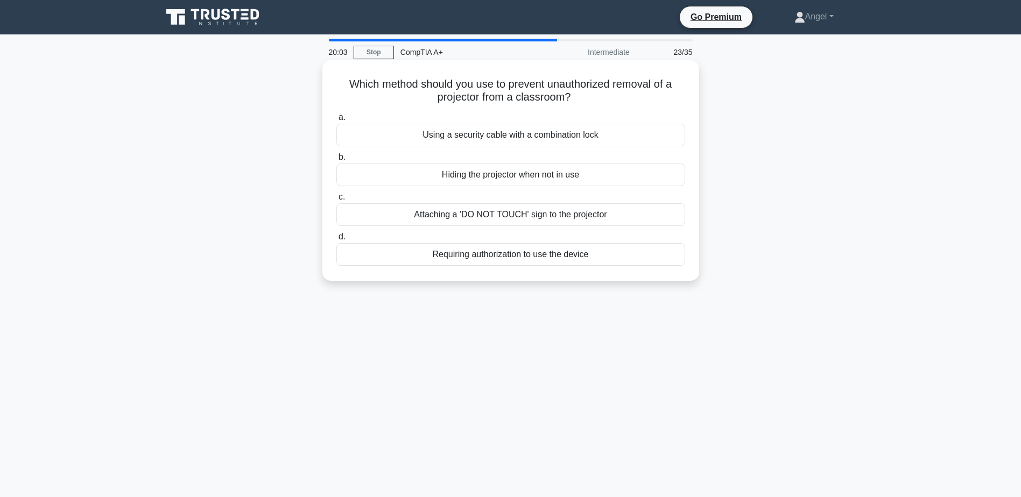
click at [508, 138] on div "Using a security cable with a combination lock" at bounding box center [510, 135] width 349 height 23
click at [336, 121] on input "a. Using a security cable with a combination lock" at bounding box center [336, 117] width 0 height 7
drag, startPoint x: 503, startPoint y: 86, endPoint x: 459, endPoint y: 81, distance: 44.9
click at [459, 81] on h5 "What is a potential drawback of applying security patches too frequently in an …" at bounding box center [510, 91] width 351 height 27
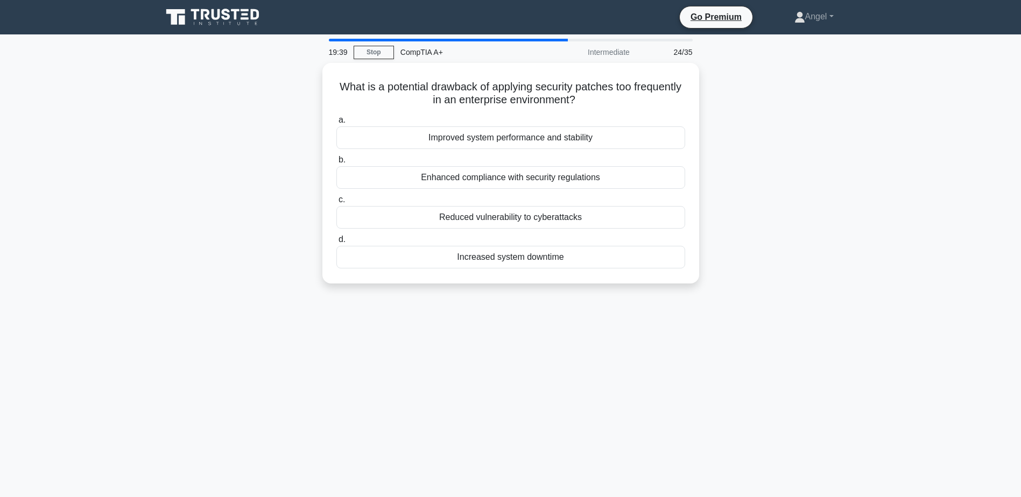
click at [543, 307] on div "19:39 Stop CompTIA A+ Intermediate 24/35 What is a potential drawback of applyi…" at bounding box center [511, 308] width 710 height 538
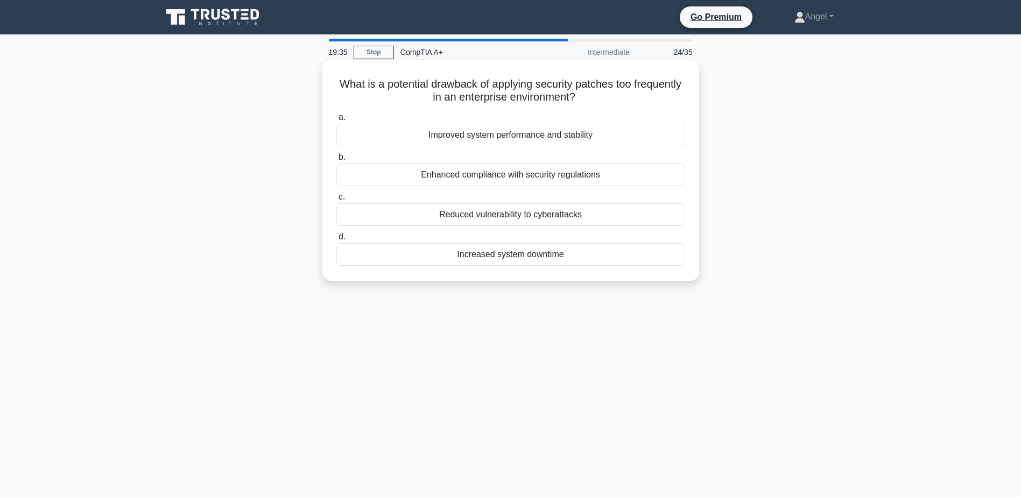
click at [514, 255] on div "Increased system downtime" at bounding box center [510, 254] width 349 height 23
click at [336, 241] on input "d. Increased system downtime" at bounding box center [336, 237] width 0 height 7
click at [531, 181] on div "Overclock the CPU" at bounding box center [510, 175] width 349 height 23
click at [336, 161] on input "b. Overclock the CPU" at bounding box center [336, 157] width 0 height 7
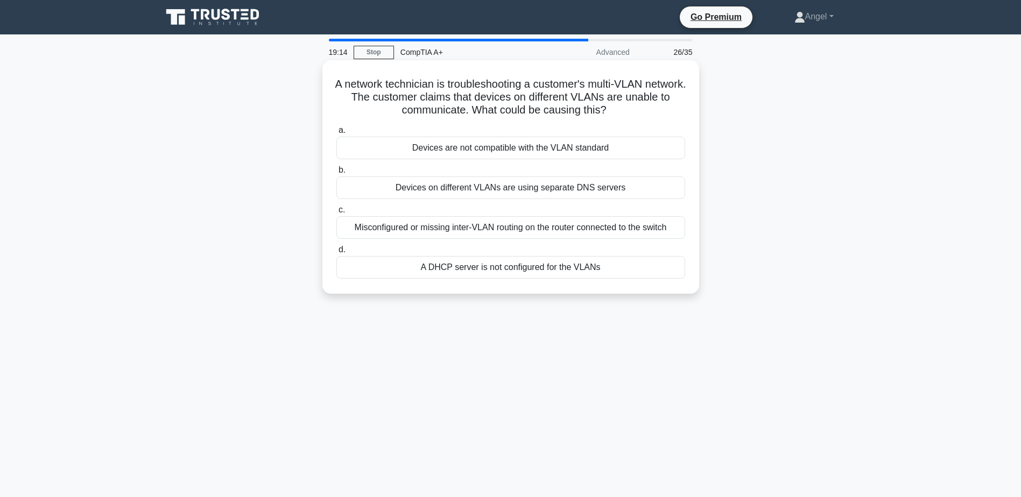
click at [527, 270] on div "A DHCP server is not configured for the VLANs" at bounding box center [510, 267] width 349 height 23
click at [336, 253] on input "d. A DHCP server is not configured for the VLANs" at bounding box center [336, 249] width 0 height 7
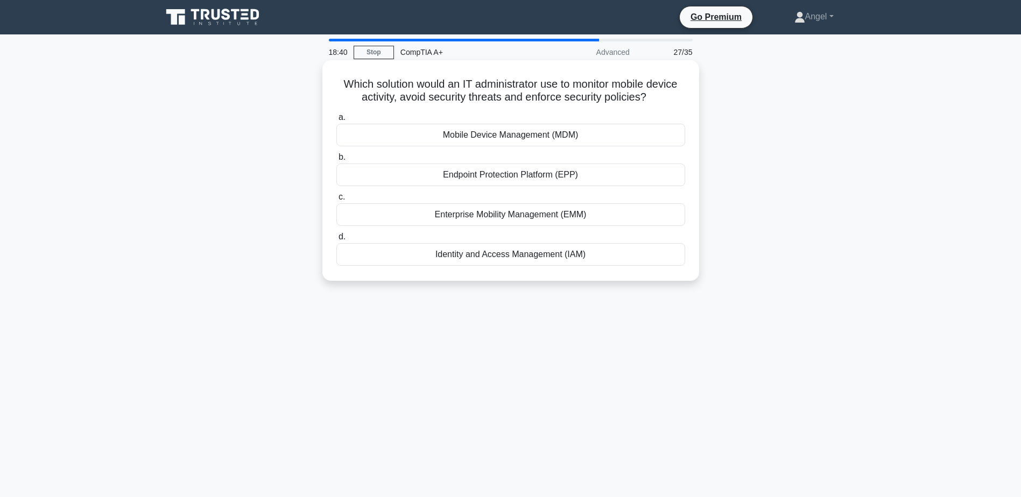
click at [522, 139] on div "Mobile Device Management (MDM)" at bounding box center [510, 135] width 349 height 23
click at [336, 121] on input "a. Mobile Device Management (MDM)" at bounding box center [336, 117] width 0 height 7
click at [541, 260] on div "Disable the account and change the password" at bounding box center [510, 254] width 349 height 23
click at [336, 241] on input "d. Disable the account and change the password" at bounding box center [336, 237] width 0 height 7
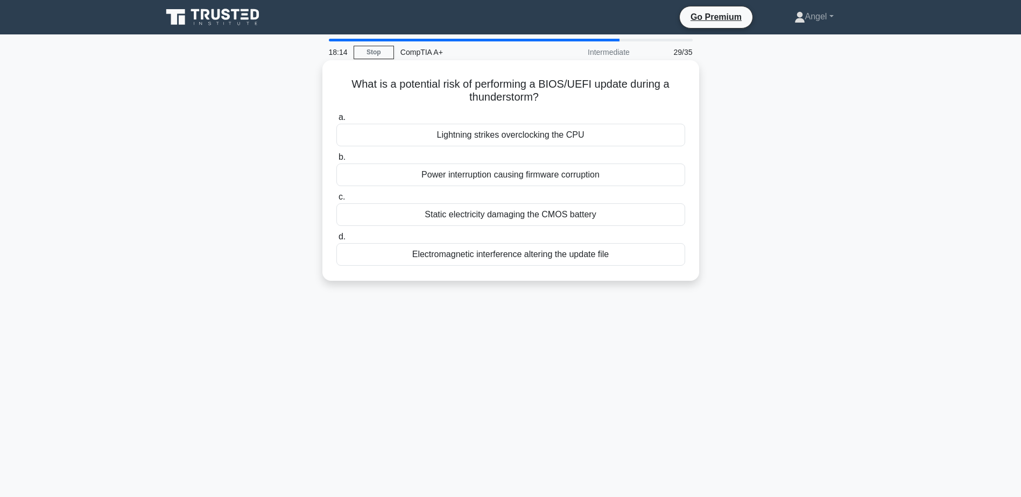
click at [494, 174] on div "Power interruption causing firmware corruption" at bounding box center [510, 175] width 349 height 23
click at [336, 161] on input "b. Power interruption causing firmware corruption" at bounding box center [336, 157] width 0 height 7
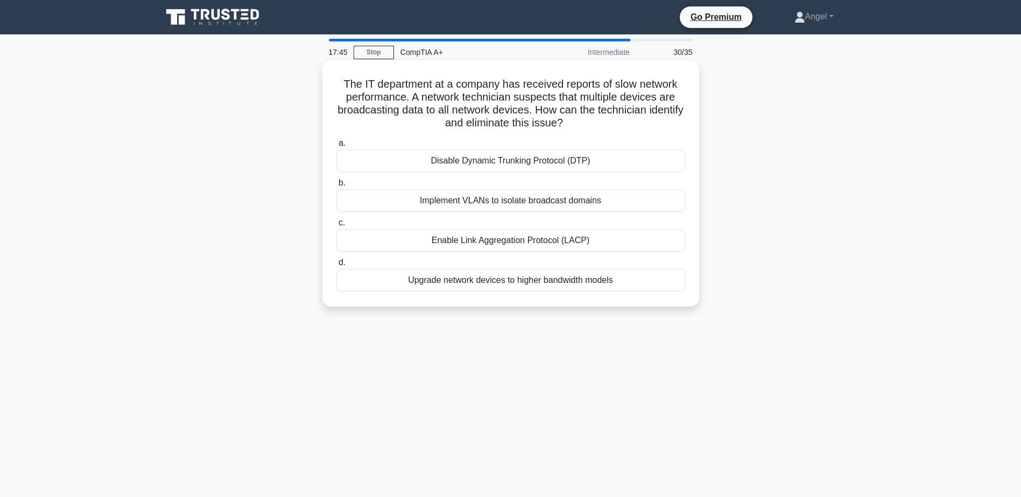
click at [492, 277] on div "Upgrade network devices to higher bandwidth models" at bounding box center [510, 280] width 349 height 23
click at [336, 266] on input "d. Upgrade network devices to higher bandwidth models" at bounding box center [336, 262] width 0 height 7
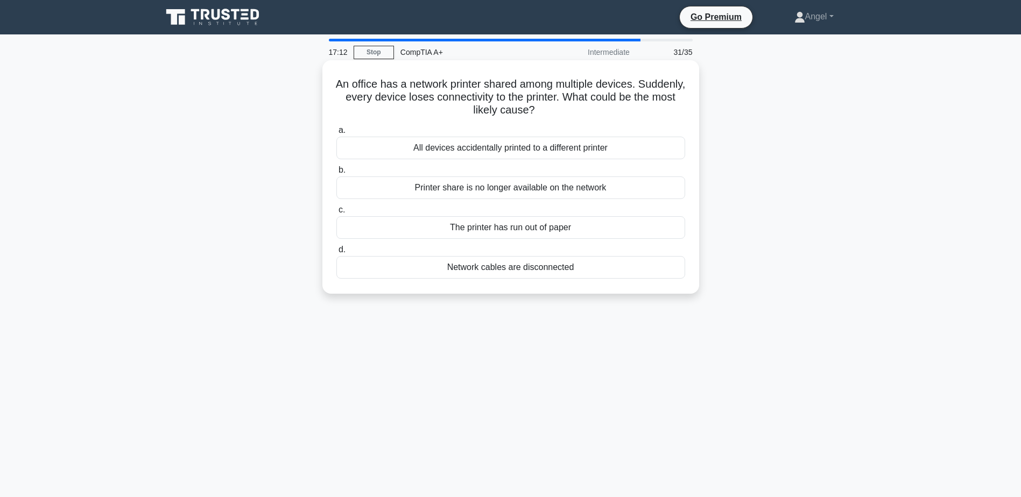
click at [562, 188] on div "Printer share is no longer available on the network" at bounding box center [510, 188] width 349 height 23
drag, startPoint x: 562, startPoint y: 188, endPoint x: 834, endPoint y: 219, distance: 274.0
click at [950, 231] on main "17:11 Stop CompTIA A+ Intermediate 31/35 An office has a network printer shared…" at bounding box center [510, 307] width 1021 height 547
click at [529, 187] on div "Printer share is no longer available on the network" at bounding box center [510, 188] width 349 height 23
click at [336, 174] on input "b. Printer share is no longer available on the network" at bounding box center [336, 170] width 0 height 7
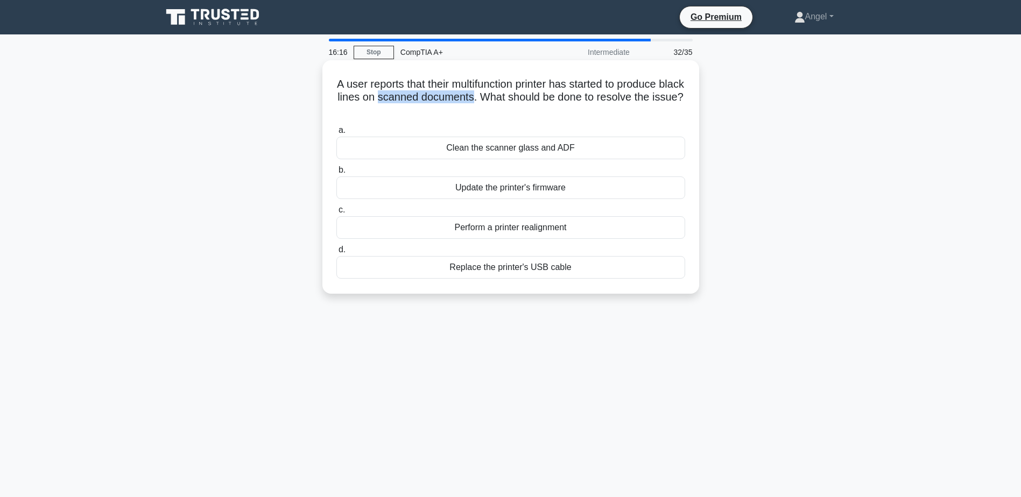
drag, startPoint x: 503, startPoint y: 102, endPoint x: 406, endPoint y: 100, distance: 96.9
click at [406, 100] on h5 "A user reports that their multifunction printer has started to produce black li…" at bounding box center [510, 98] width 351 height 40
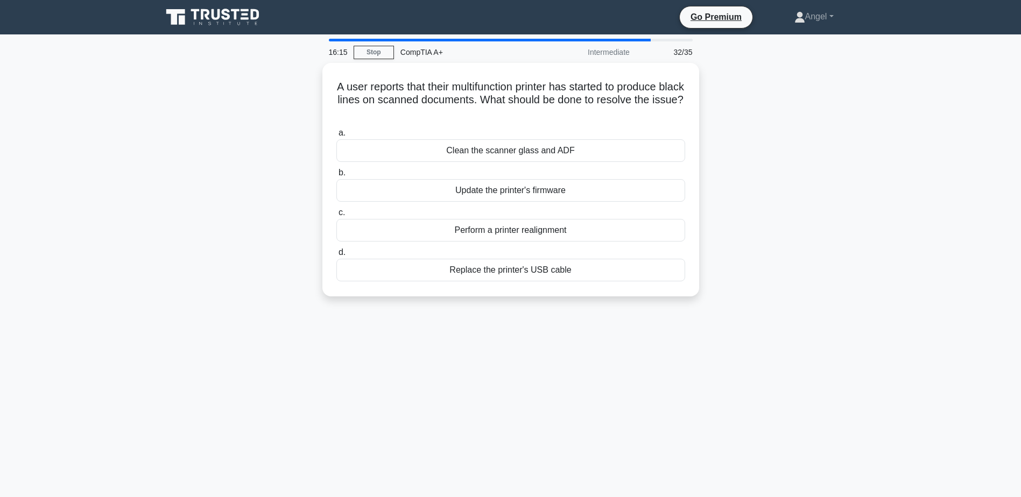
click at [745, 144] on div "A user reports that their multifunction printer has started to produce black li…" at bounding box center [511, 186] width 710 height 246
click at [535, 149] on div "Clean the scanner glass and ADF" at bounding box center [510, 148] width 349 height 23
click at [336, 134] on input "a. Clean the scanner glass and ADF" at bounding box center [336, 130] width 0 height 7
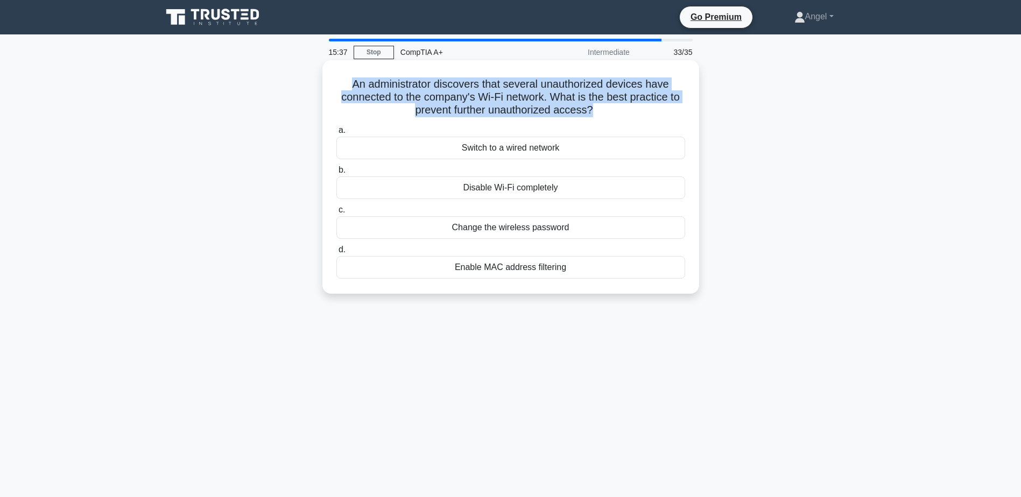
drag, startPoint x: 593, startPoint y: 109, endPoint x: 336, endPoint y: 83, distance: 257.4
click at [336, 83] on h5 "An administrator discovers that several unauthorized devices have connected to …" at bounding box center [510, 98] width 351 height 40
copy h5 "An administrator discovers that several unauthorized devices have connected to …"
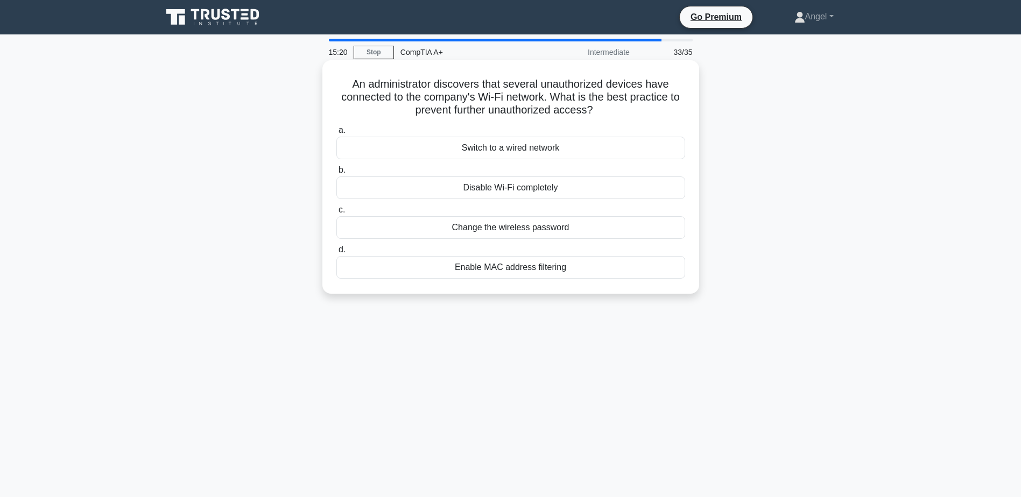
click at [528, 269] on div "Enable MAC address filtering" at bounding box center [510, 267] width 349 height 23
click at [336, 253] on input "d. Enable MAC address filtering" at bounding box center [336, 249] width 0 height 7
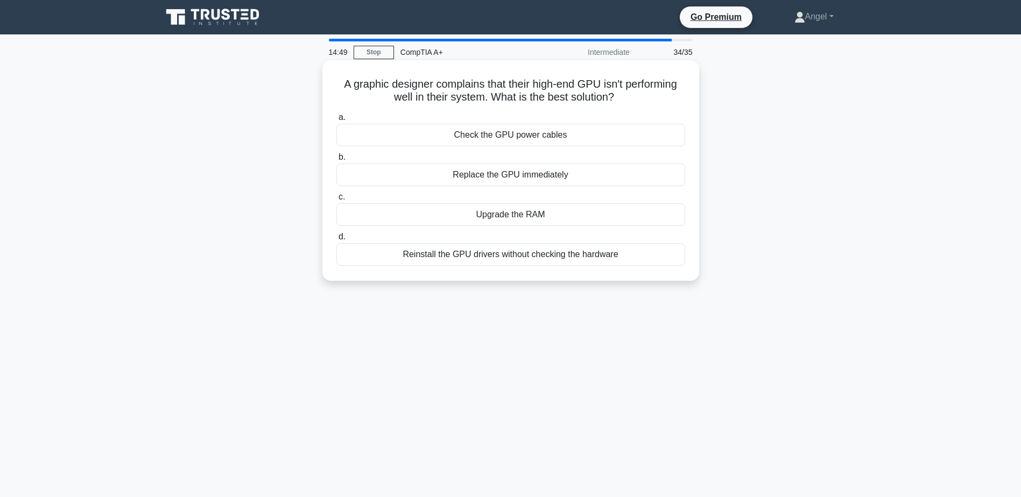
click at [527, 133] on div "Check the GPU power cables" at bounding box center [510, 135] width 349 height 23
click at [336, 121] on input "a. Check the GPU power cables" at bounding box center [336, 117] width 0 height 7
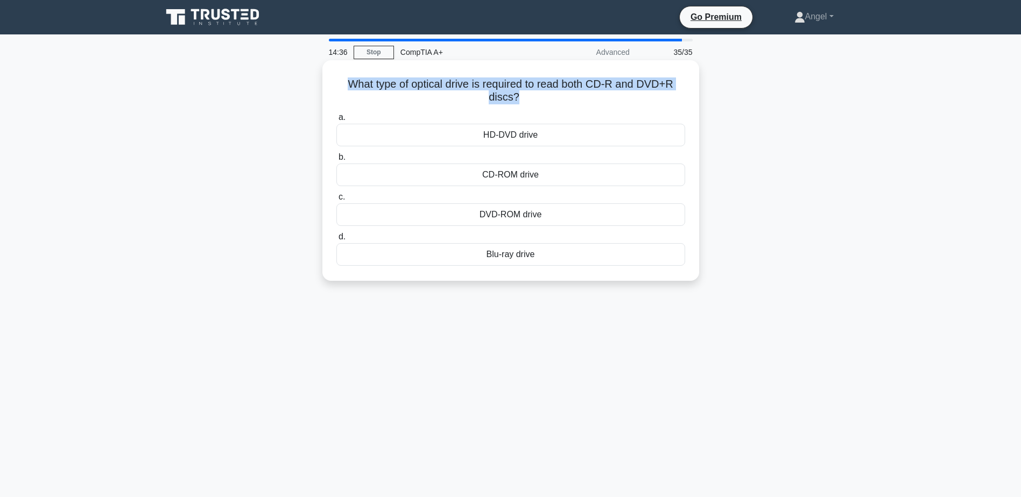
drag, startPoint x: 513, startPoint y: 96, endPoint x: 346, endPoint y: 87, distance: 168.2
click at [346, 87] on h5 "What type of optical drive is required to read both CD-R and DVD+R discs? .spin…" at bounding box center [510, 91] width 351 height 27
copy h5 "What type of optical drive is required to read both CD-R and DVD+R discs?"
click at [505, 215] on div "DVD-ROM drive" at bounding box center [510, 214] width 349 height 23
click at [336, 201] on input "c. DVD-ROM drive" at bounding box center [336, 197] width 0 height 7
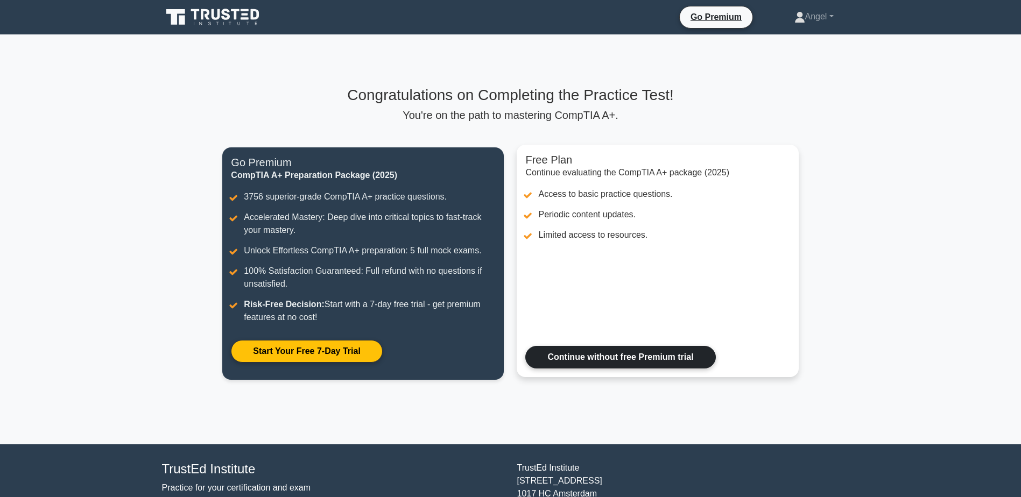
click at [653, 362] on link "Continue without free Premium trial" at bounding box center [620, 357] width 190 height 23
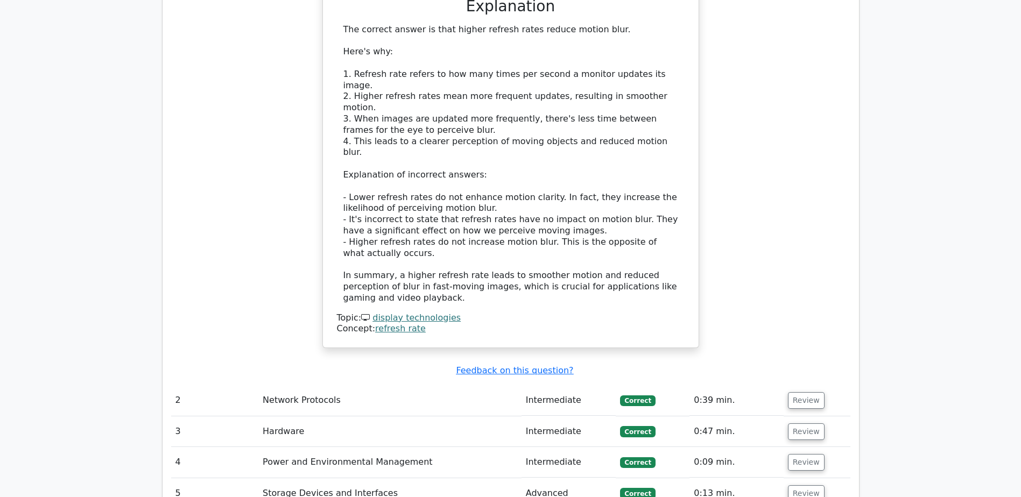
scroll to position [1399, 0]
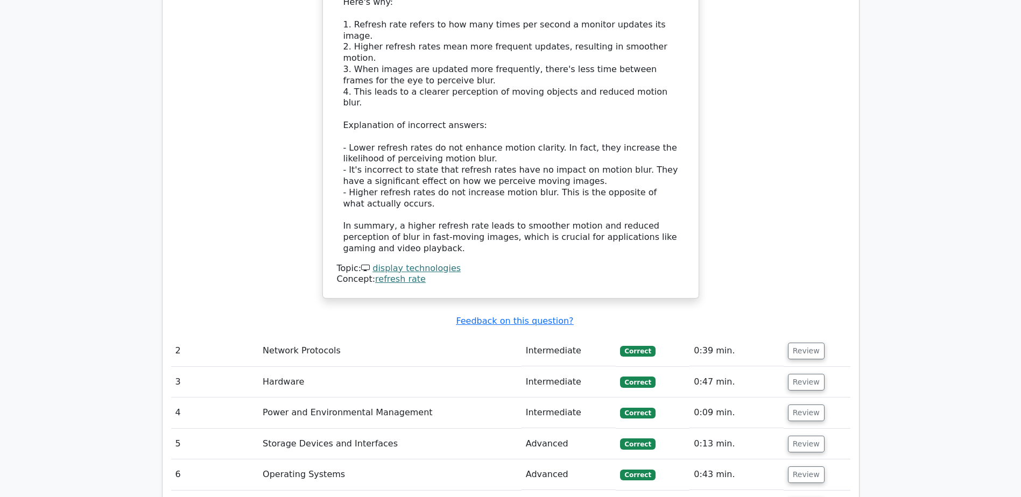
click at [816, 497] on button "Review" at bounding box center [806, 506] width 37 height 17
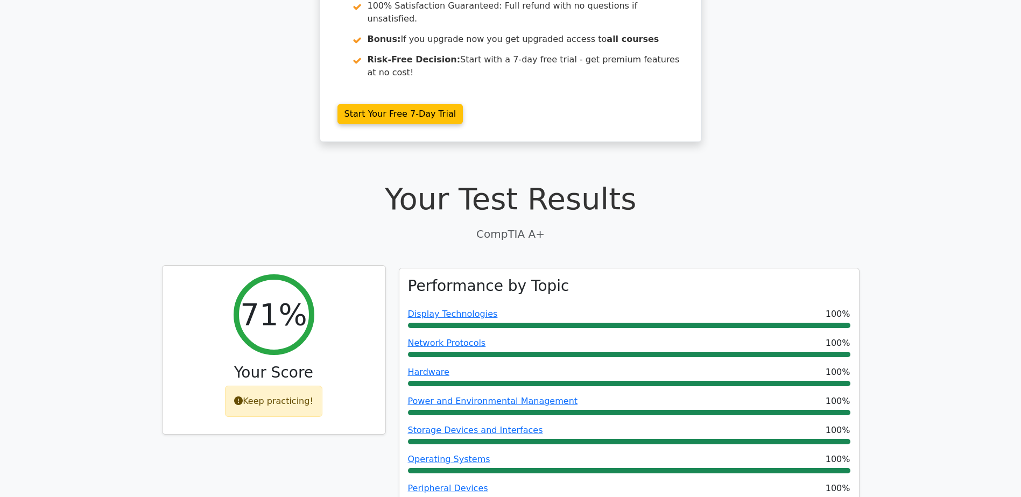
scroll to position [0, 0]
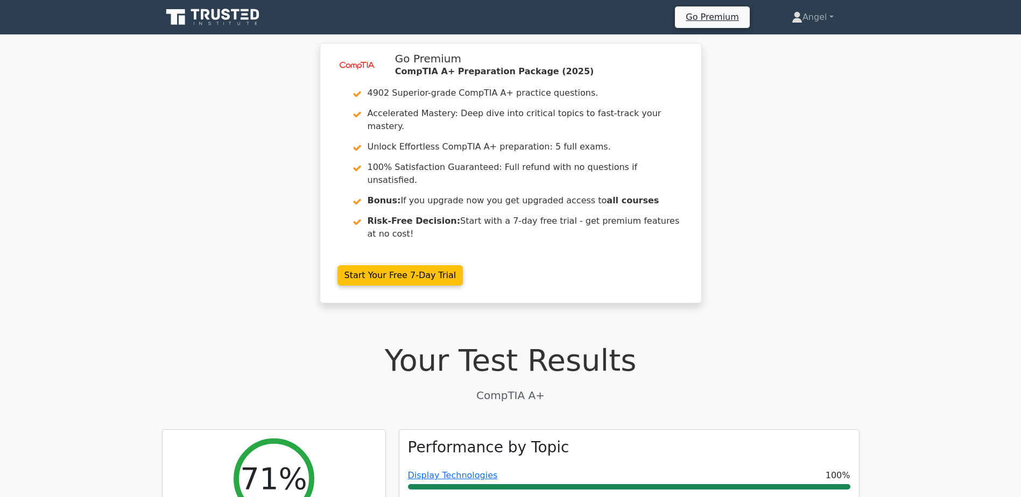
drag, startPoint x: 265, startPoint y: 23, endPoint x: 208, endPoint y: 18, distance: 57.3
click at [156, 23] on div "Go Premium Angel Profile" at bounding box center [511, 17] width 710 height 26
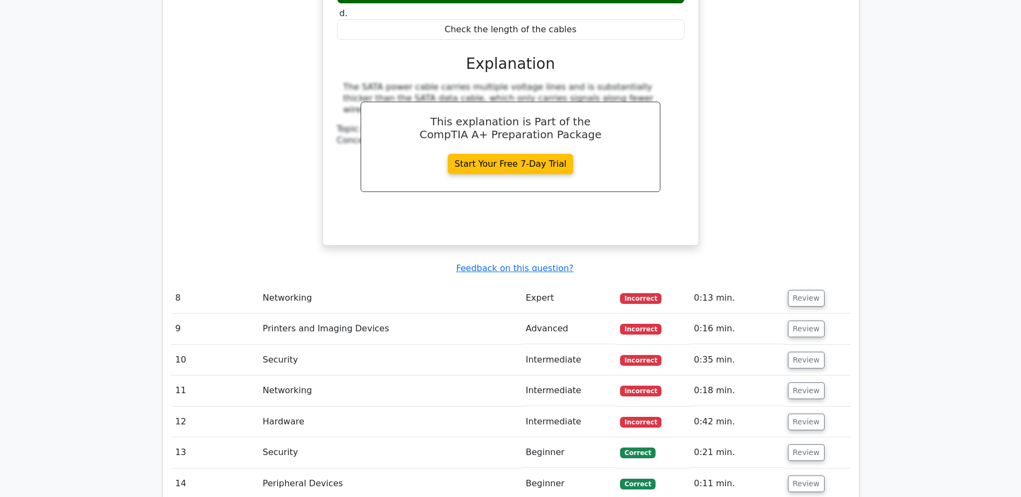
scroll to position [2099, 0]
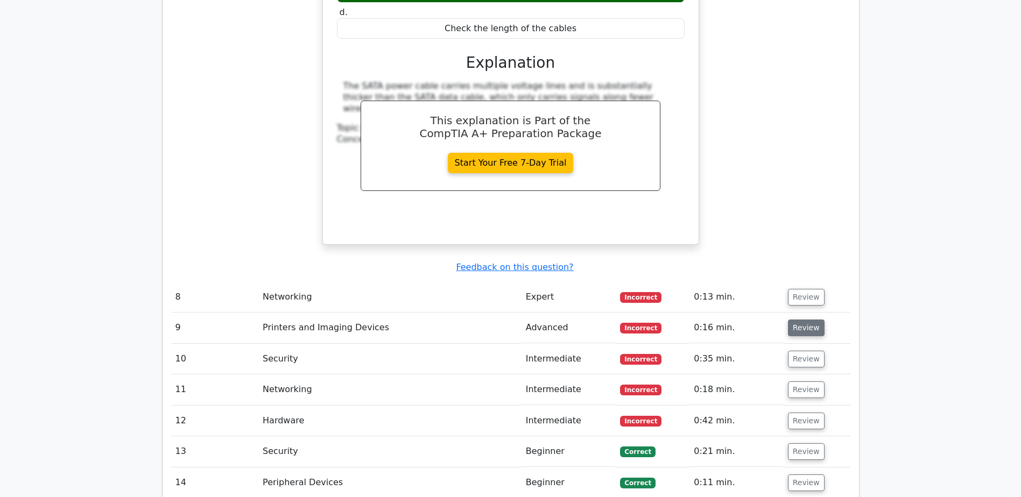
click at [807, 320] on button "Review" at bounding box center [806, 328] width 37 height 17
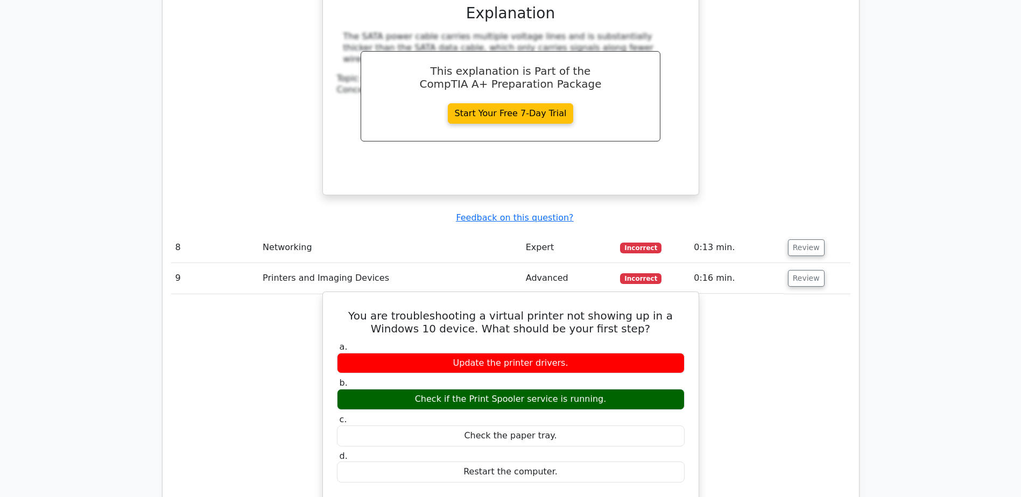
scroll to position [2153, 0]
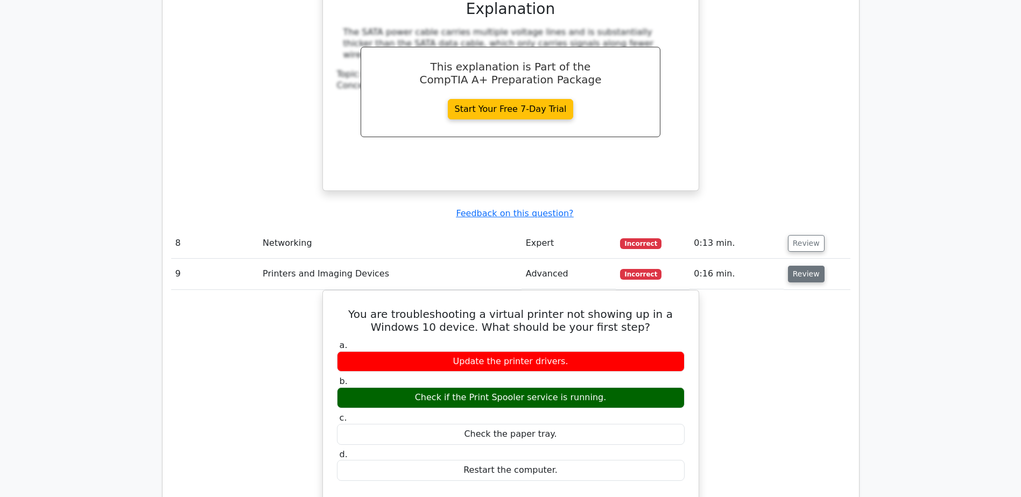
click at [788, 266] on button "Review" at bounding box center [806, 274] width 37 height 17
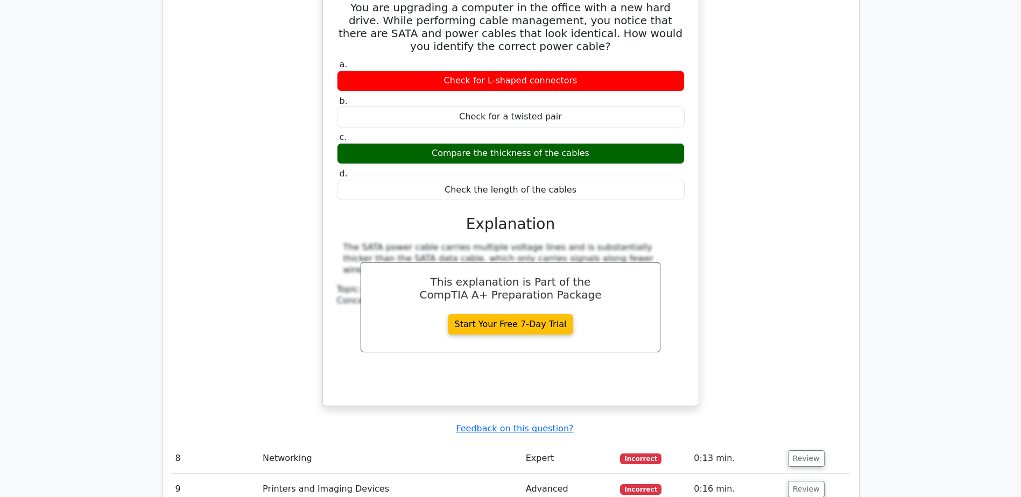
scroll to position [1668, 0]
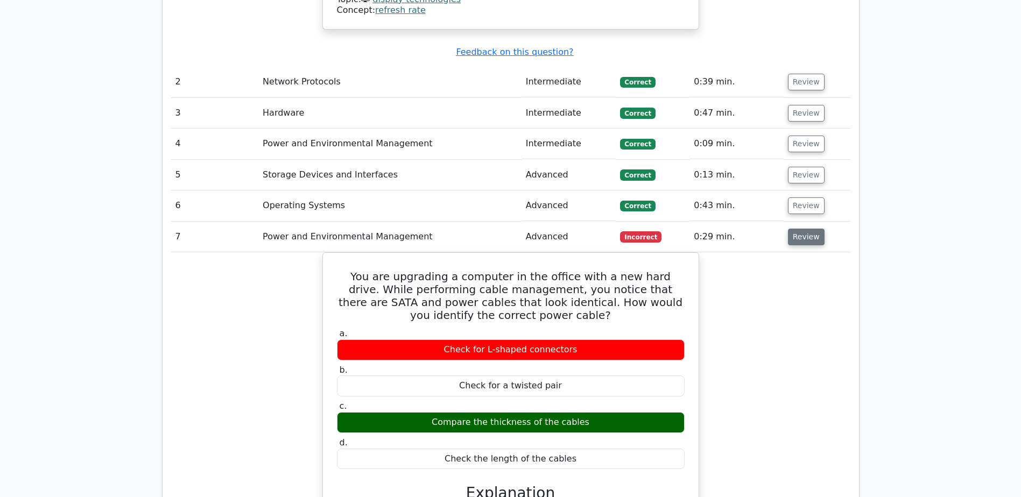
click at [809, 229] on button "Review" at bounding box center [806, 237] width 37 height 17
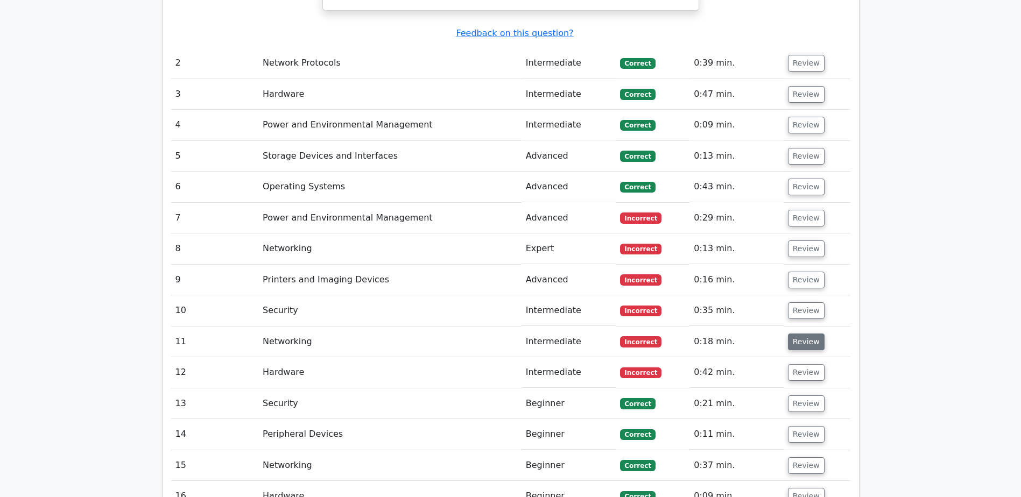
scroll to position [1722, 0]
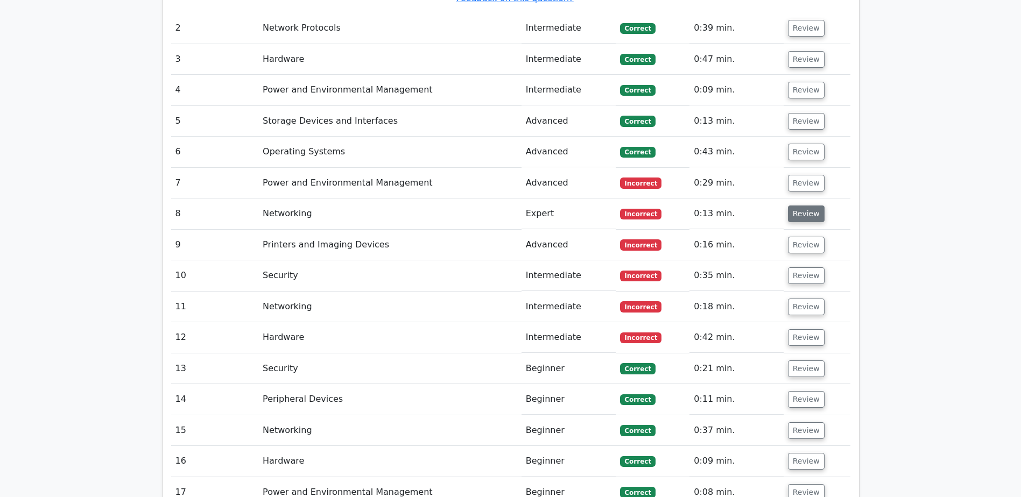
click at [795, 206] on button "Review" at bounding box center [806, 214] width 37 height 17
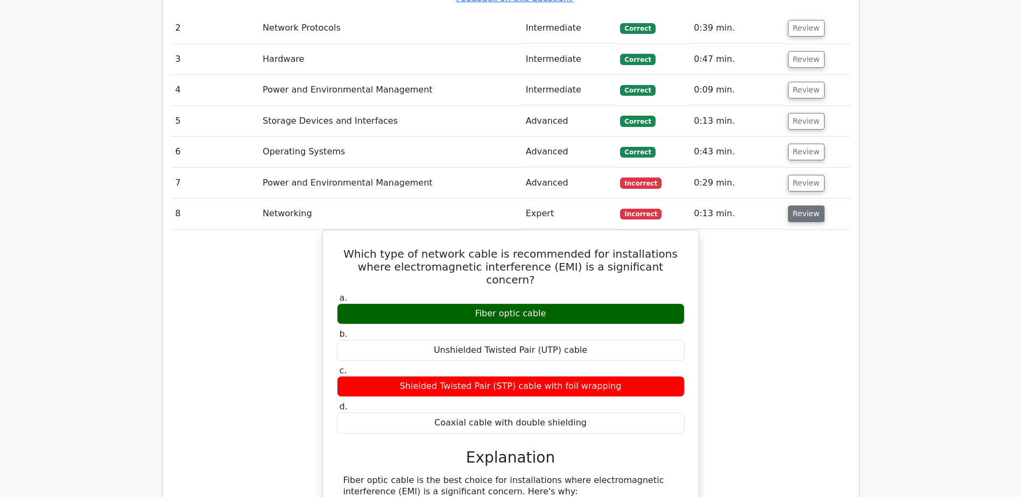
click at [795, 206] on button "Review" at bounding box center [806, 214] width 37 height 17
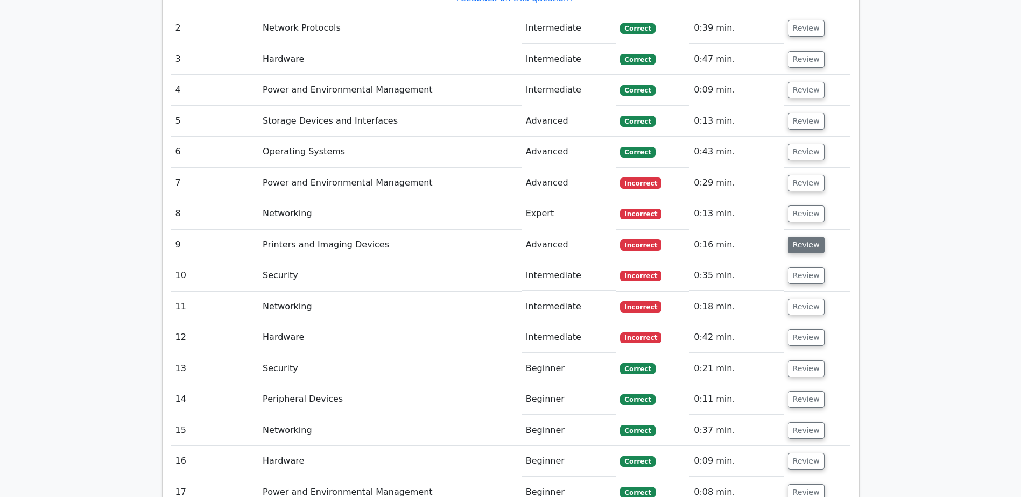
click at [799, 230] on td "Review" at bounding box center [817, 245] width 67 height 31
click at [800, 237] on button "Review" at bounding box center [806, 245] width 37 height 17
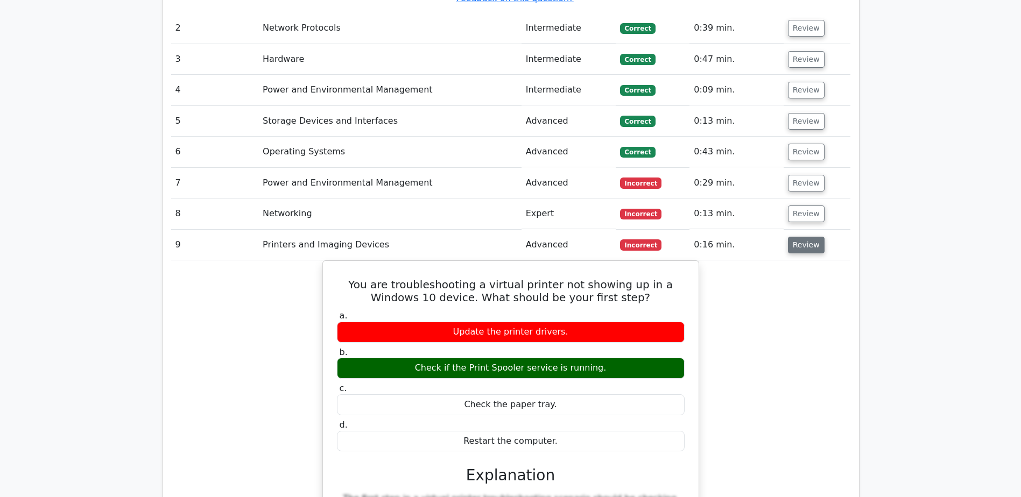
click at [800, 237] on button "Review" at bounding box center [806, 245] width 37 height 17
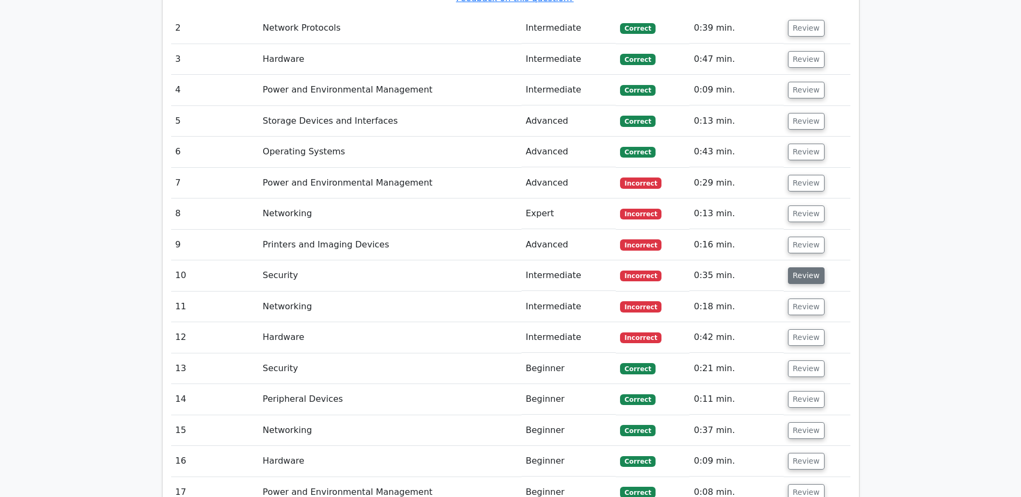
click at [798, 267] on button "Review" at bounding box center [806, 275] width 37 height 17
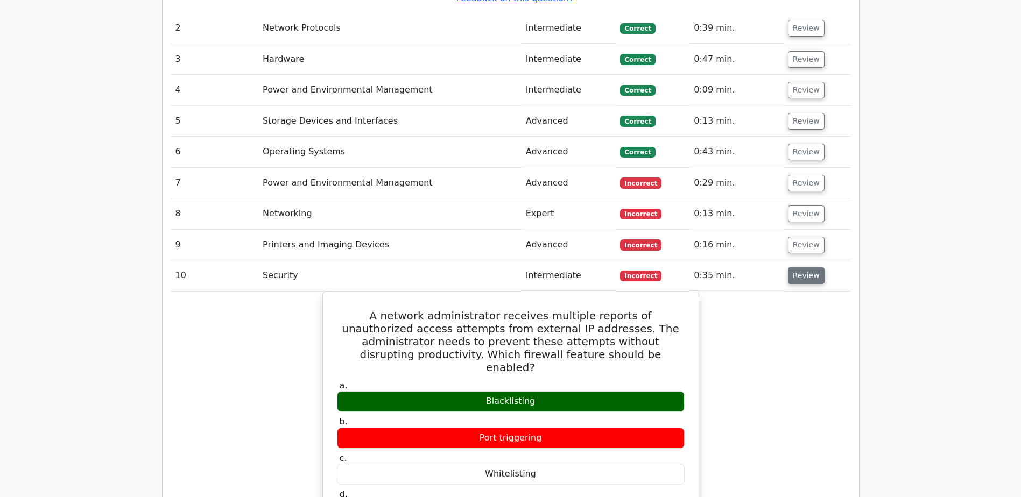
click at [798, 267] on button "Review" at bounding box center [806, 275] width 37 height 17
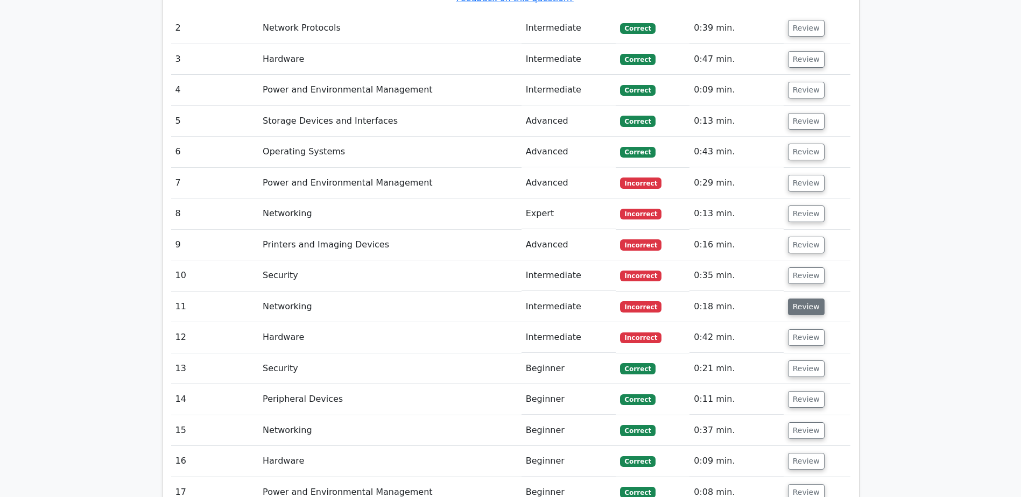
click at [791, 299] on button "Review" at bounding box center [806, 307] width 37 height 17
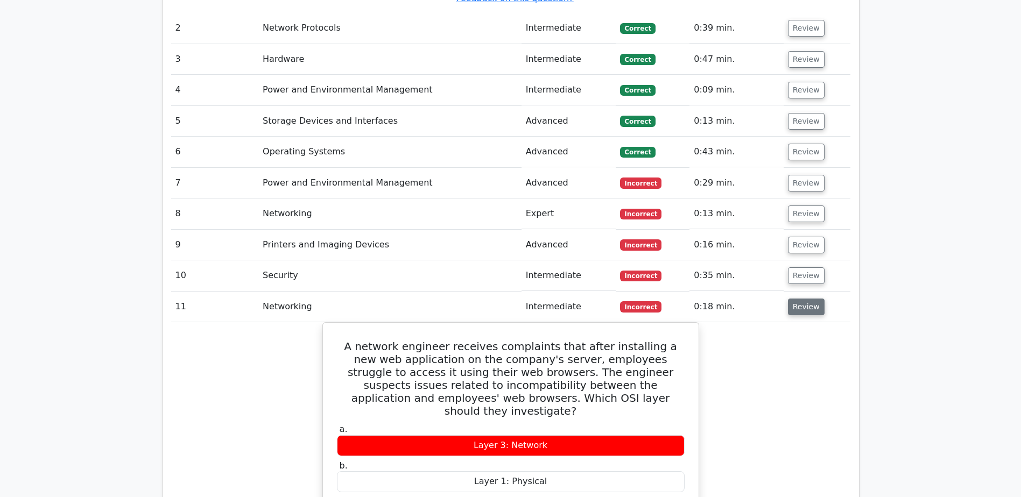
click at [790, 299] on button "Review" at bounding box center [806, 307] width 37 height 17
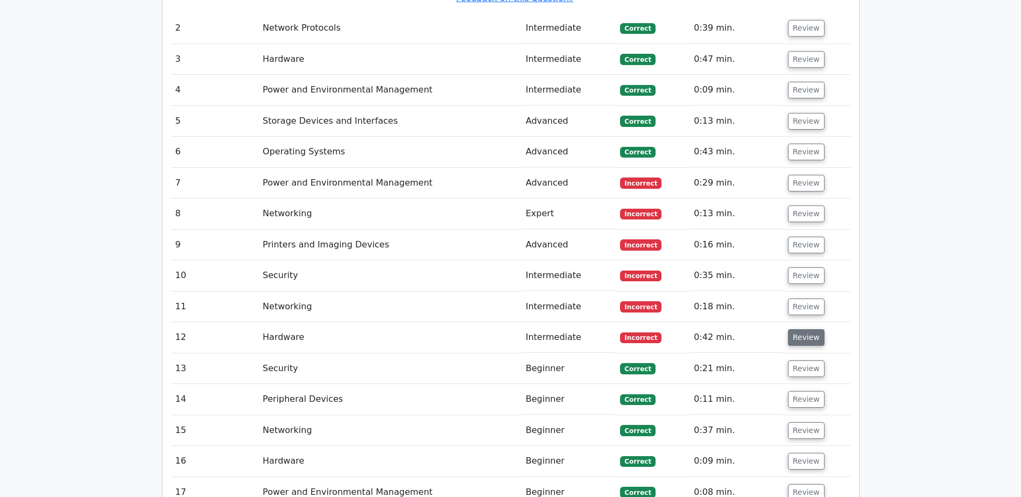
click at [797, 329] on button "Review" at bounding box center [806, 337] width 37 height 17
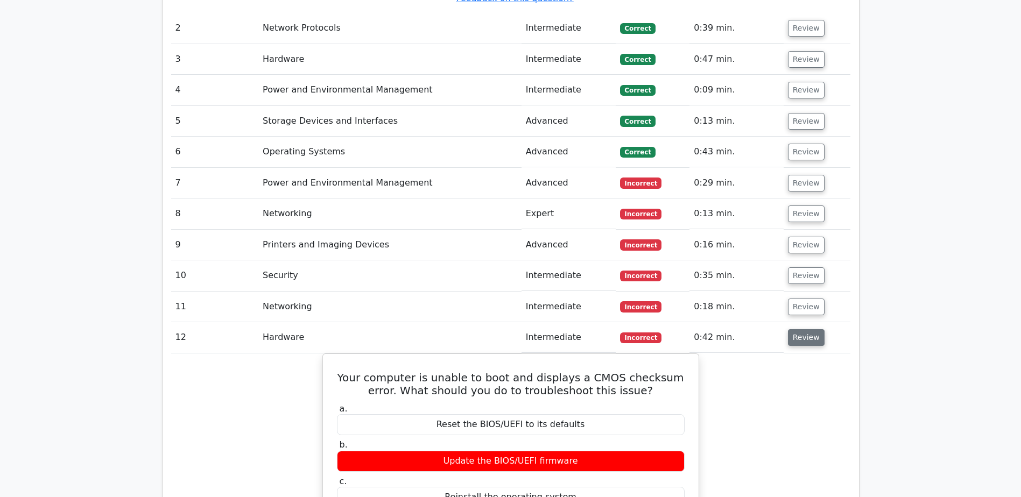
click at [797, 329] on button "Review" at bounding box center [806, 337] width 37 height 17
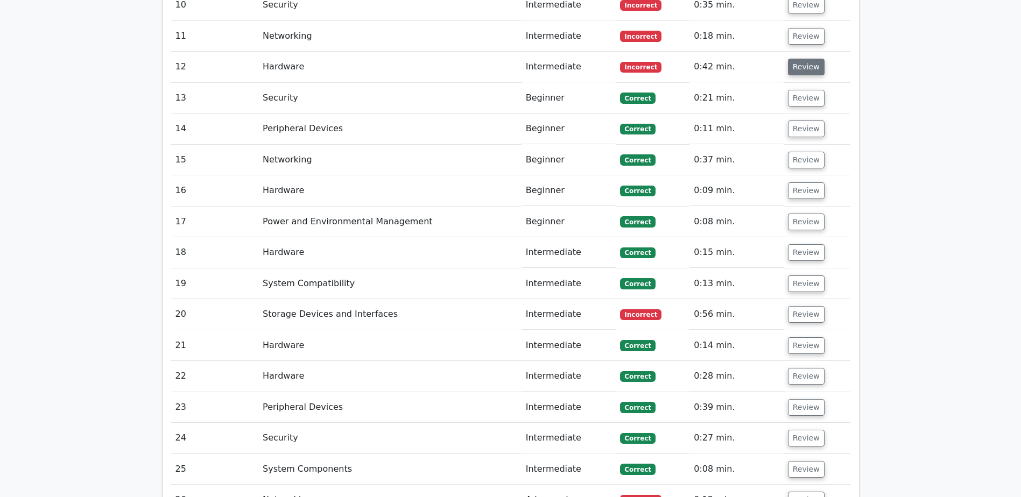
scroll to position [2045, 0]
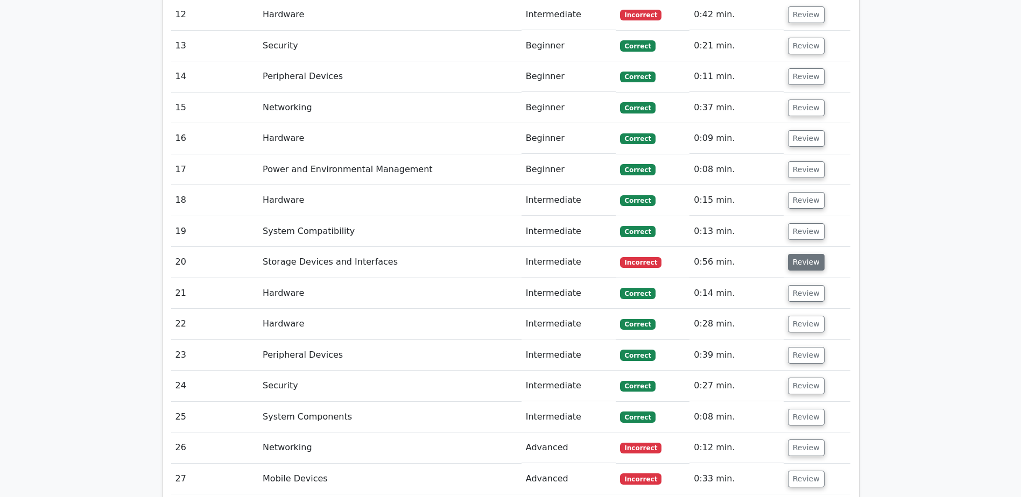
click at [804, 254] on button "Review" at bounding box center [806, 262] width 37 height 17
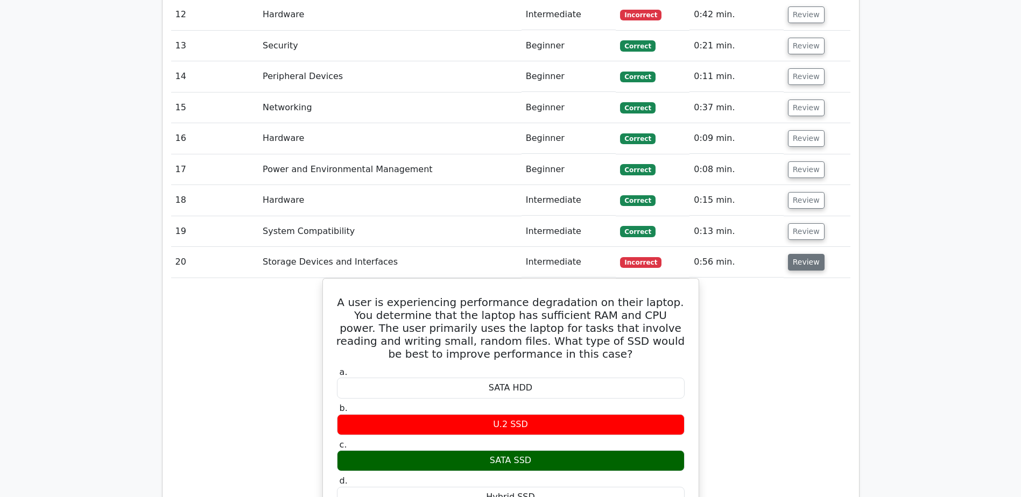
click at [804, 254] on button "Review" at bounding box center [806, 262] width 37 height 17
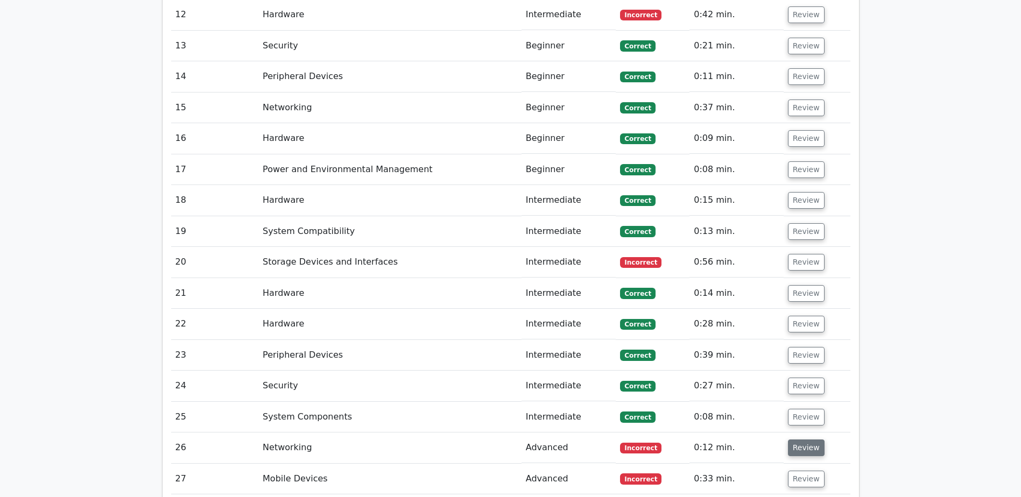
click at [812, 440] on button "Review" at bounding box center [806, 448] width 37 height 17
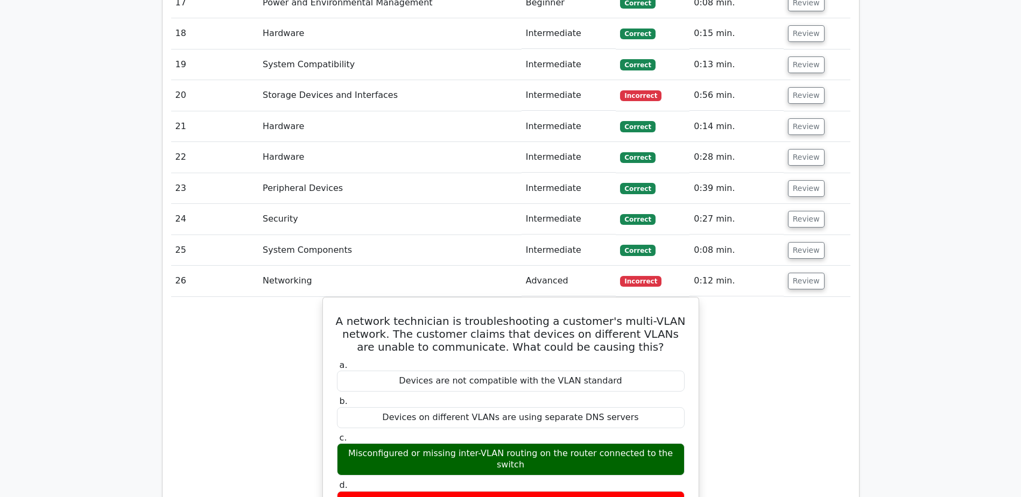
scroll to position [2207, 0]
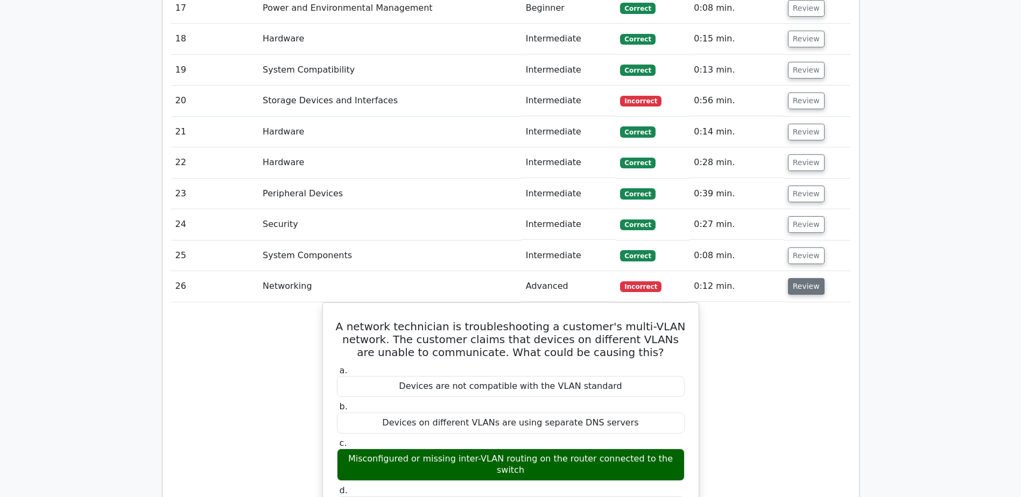
click at [811, 278] on button "Review" at bounding box center [806, 286] width 37 height 17
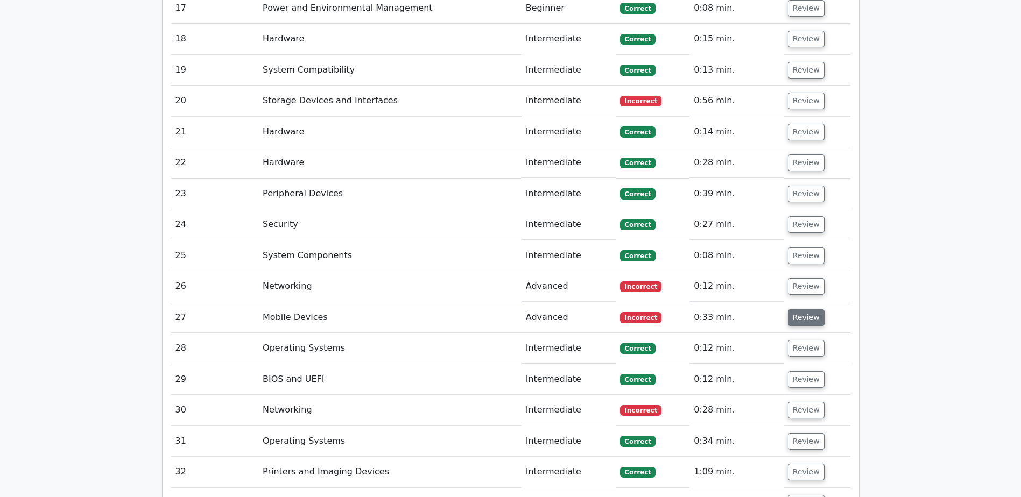
click at [788, 309] on button "Review" at bounding box center [806, 317] width 37 height 17
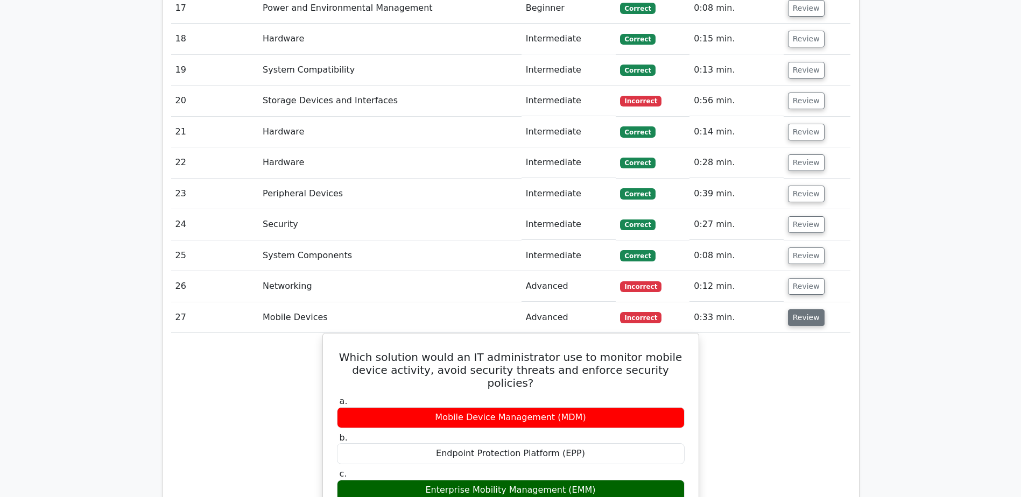
click at [810, 309] on button "Review" at bounding box center [806, 317] width 37 height 17
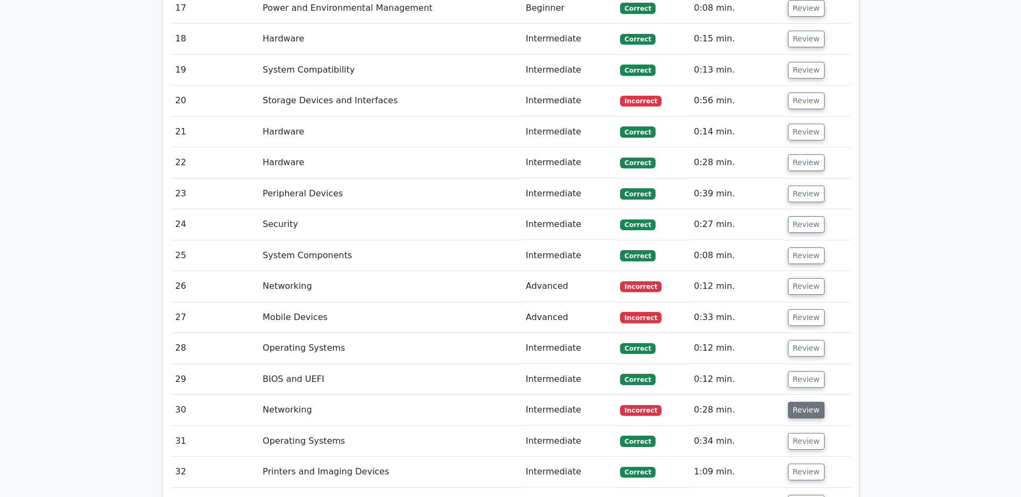
click at [802, 402] on button "Review" at bounding box center [806, 410] width 37 height 17
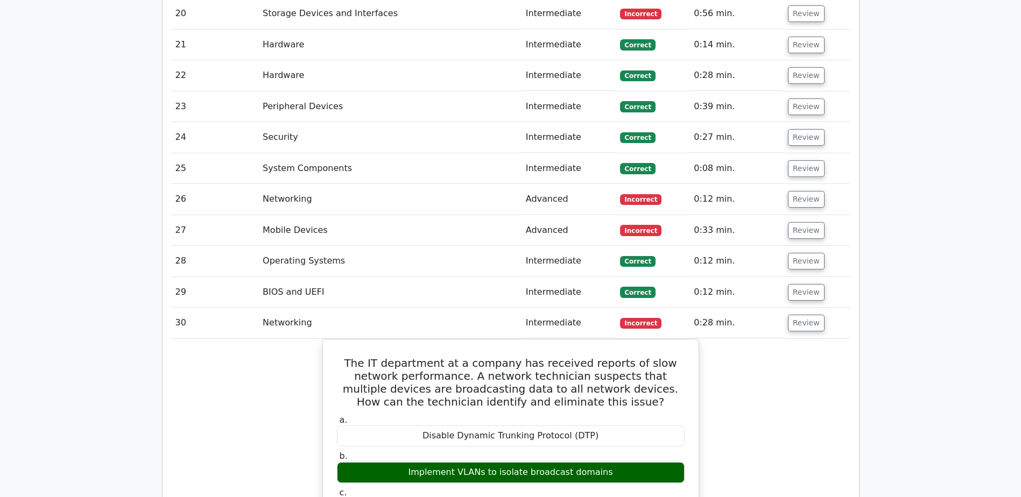
scroll to position [2368, 0]
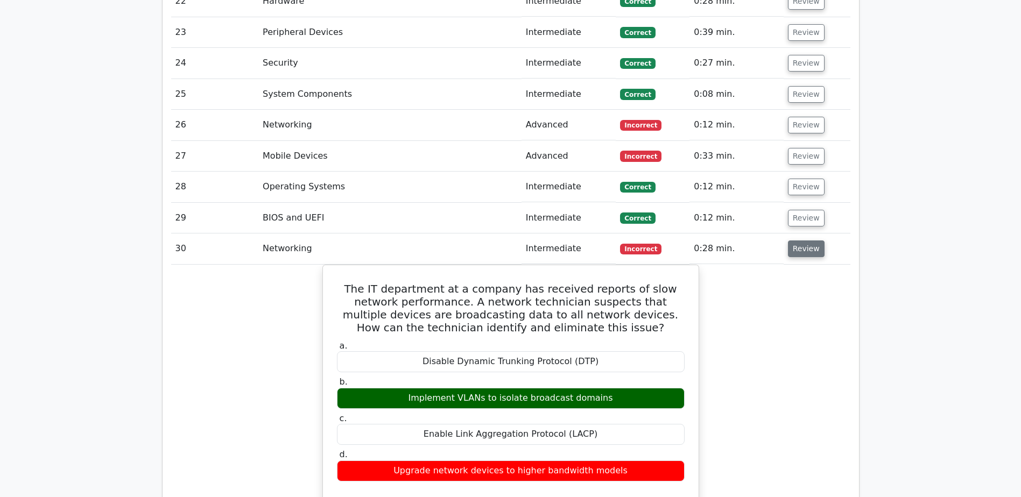
click at [798, 241] on button "Review" at bounding box center [806, 249] width 37 height 17
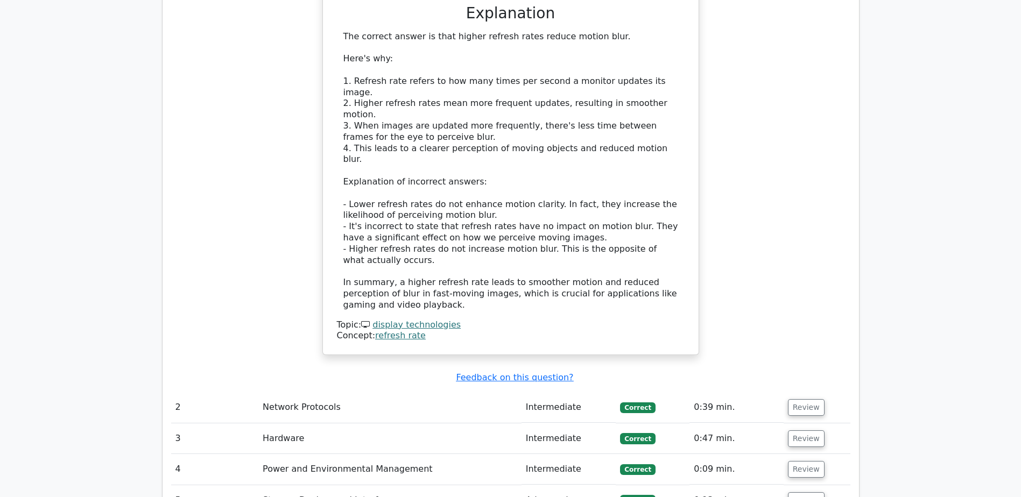
scroll to position [1507, 0]
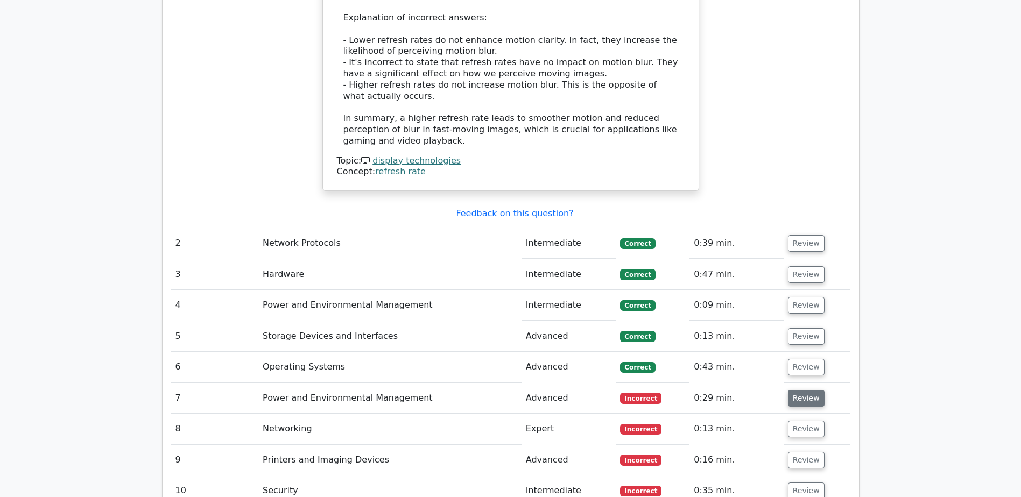
click at [800, 390] on button "Review" at bounding box center [806, 398] width 37 height 17
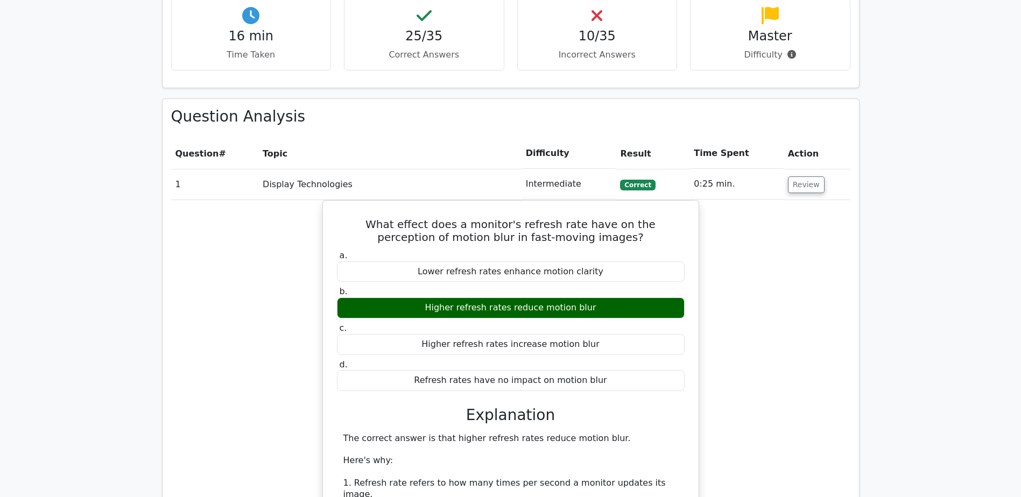
scroll to position [861, 0]
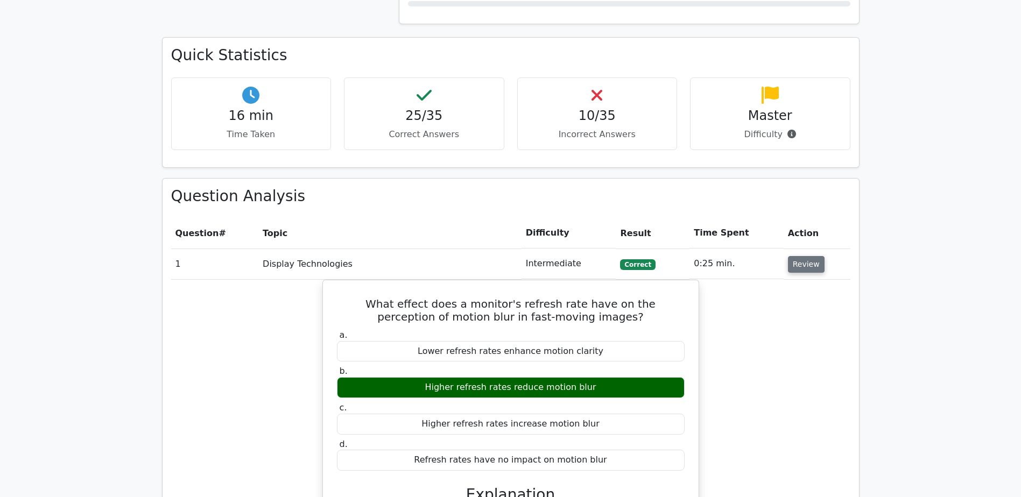
click at [805, 256] on button "Review" at bounding box center [806, 264] width 37 height 17
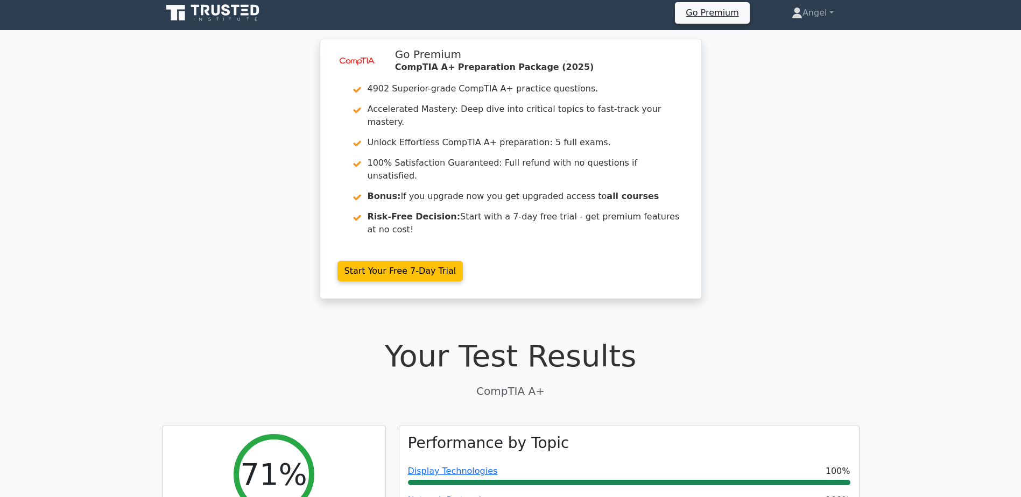
scroll to position [0, 0]
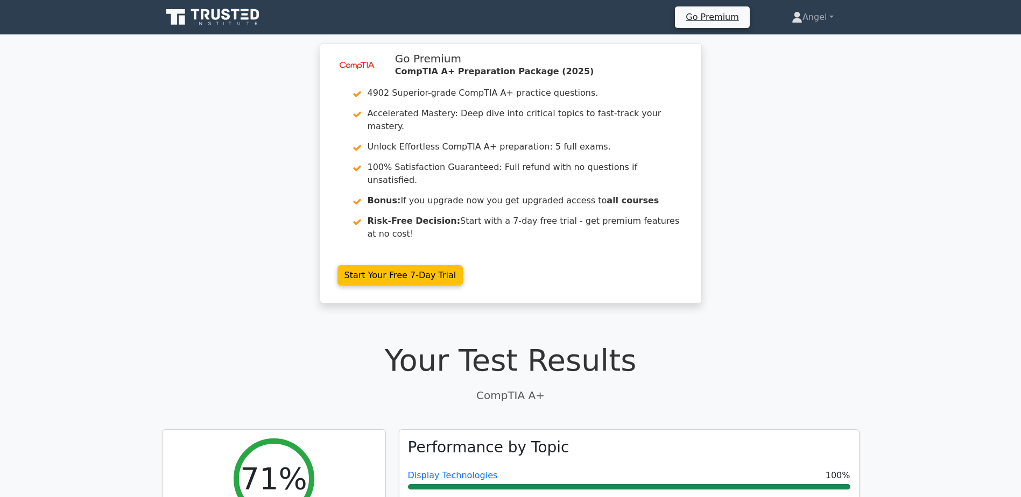
drag, startPoint x: 455, startPoint y: 38, endPoint x: 449, endPoint y: 57, distance: 20.1
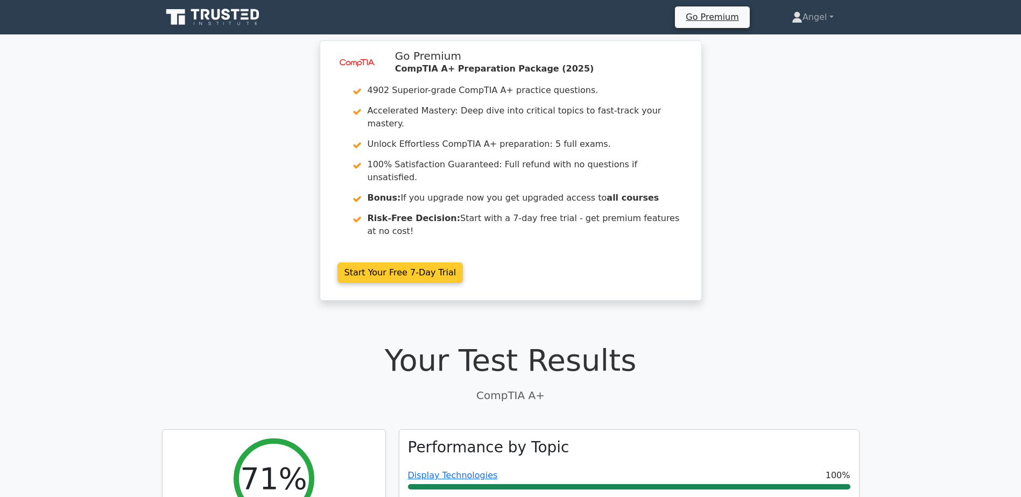
click at [441, 263] on link "Start Your Free 7-Day Trial" at bounding box center [400, 273] width 126 height 20
click at [440, 263] on link "Start Your Free 7-Day Trial" at bounding box center [400, 273] width 126 height 20
